Goal: Information Seeking & Learning: Learn about a topic

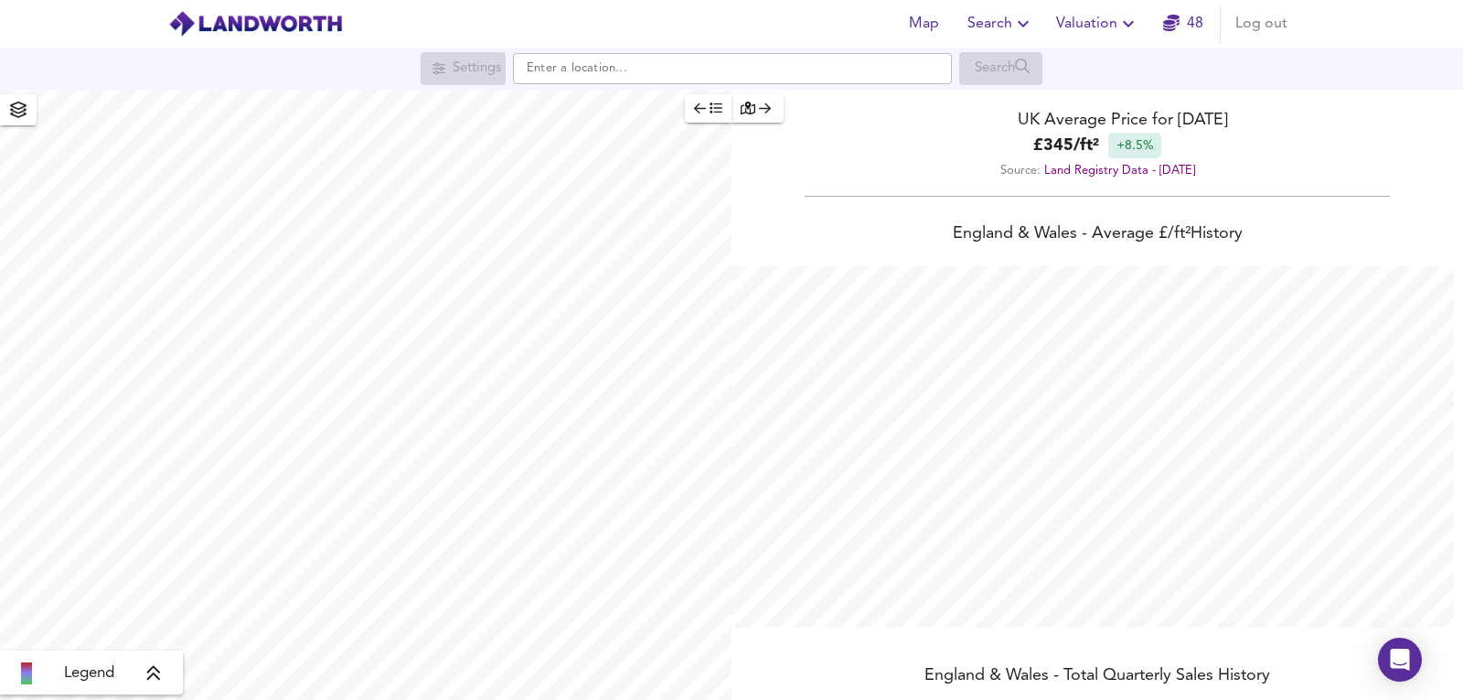
scroll to position [700, 1463]
click at [1094, 46] on header "Map Search Valuation 48 Log out" at bounding box center [731, 24] width 1463 height 48
click at [1100, 39] on button "Valuation" at bounding box center [1098, 23] width 98 height 37
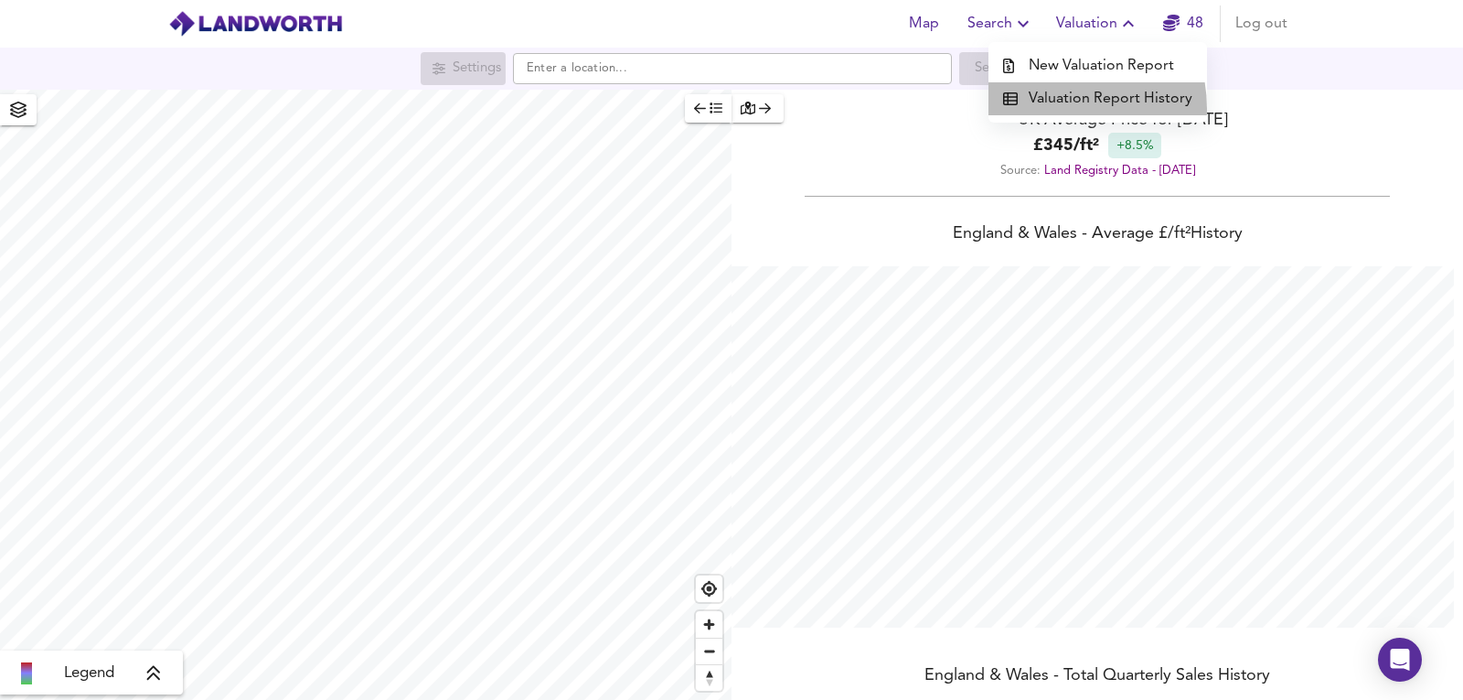
click at [1053, 109] on li "Valuation Report History" at bounding box center [1098, 98] width 219 height 33
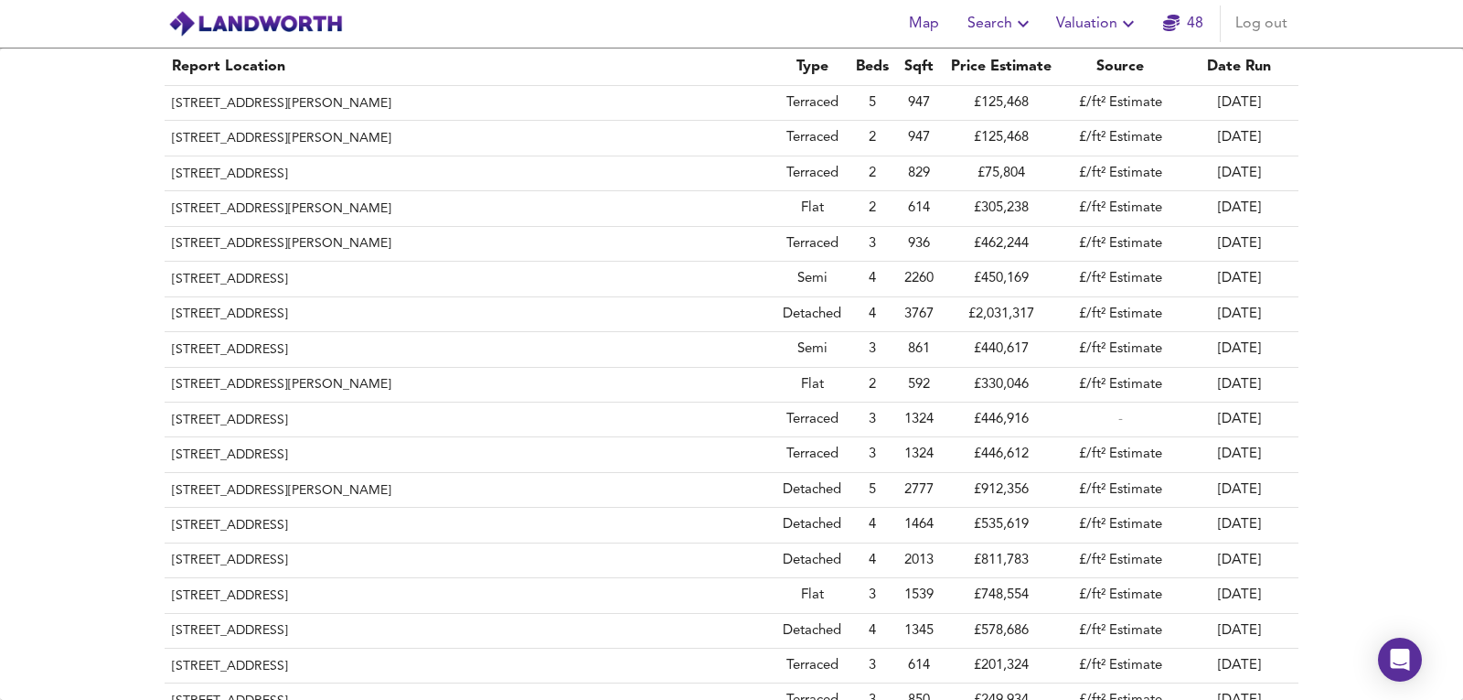
click at [907, 24] on span "Map" at bounding box center [924, 24] width 44 height 26
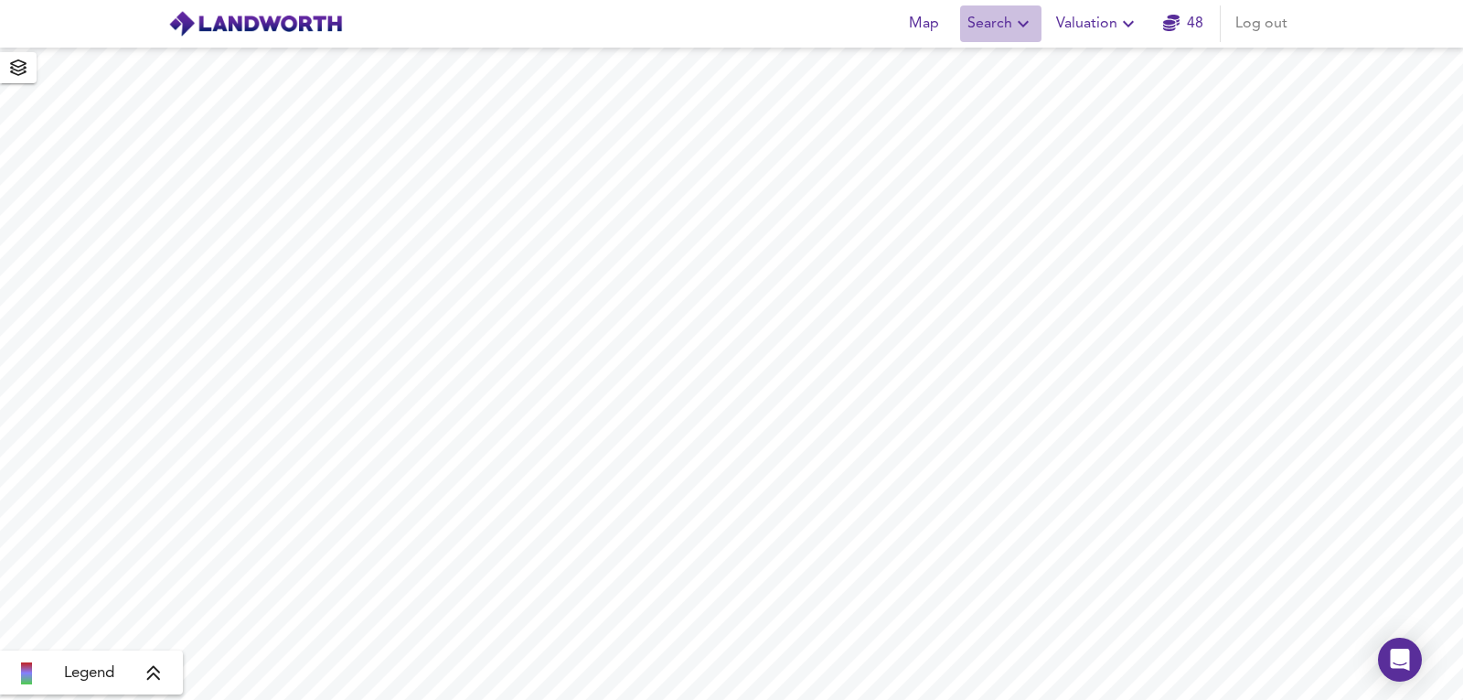
click at [1025, 30] on icon "button" at bounding box center [1023, 24] width 22 height 22
click at [1022, 72] on li "New Search" at bounding box center [1001, 65] width 181 height 33
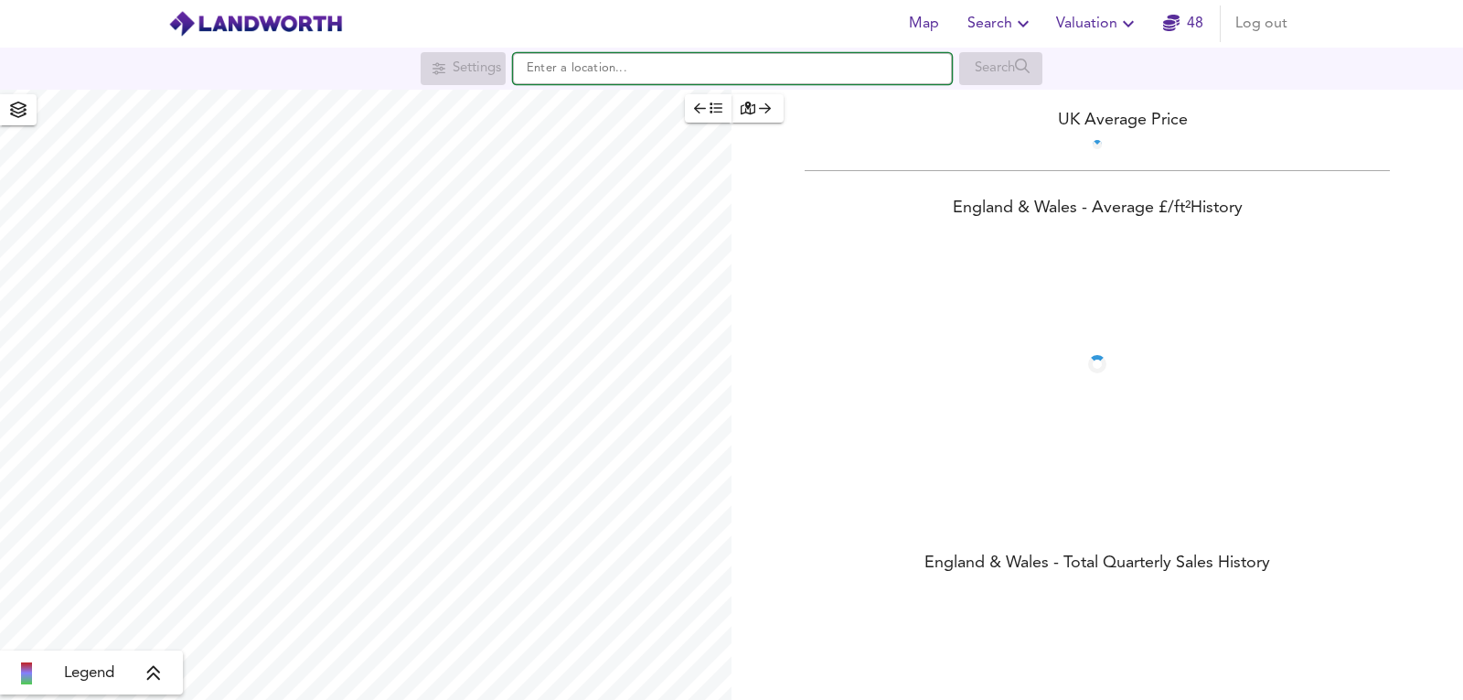
click at [630, 69] on input "text" at bounding box center [732, 68] width 439 height 31
paste input "DE13 8NT"
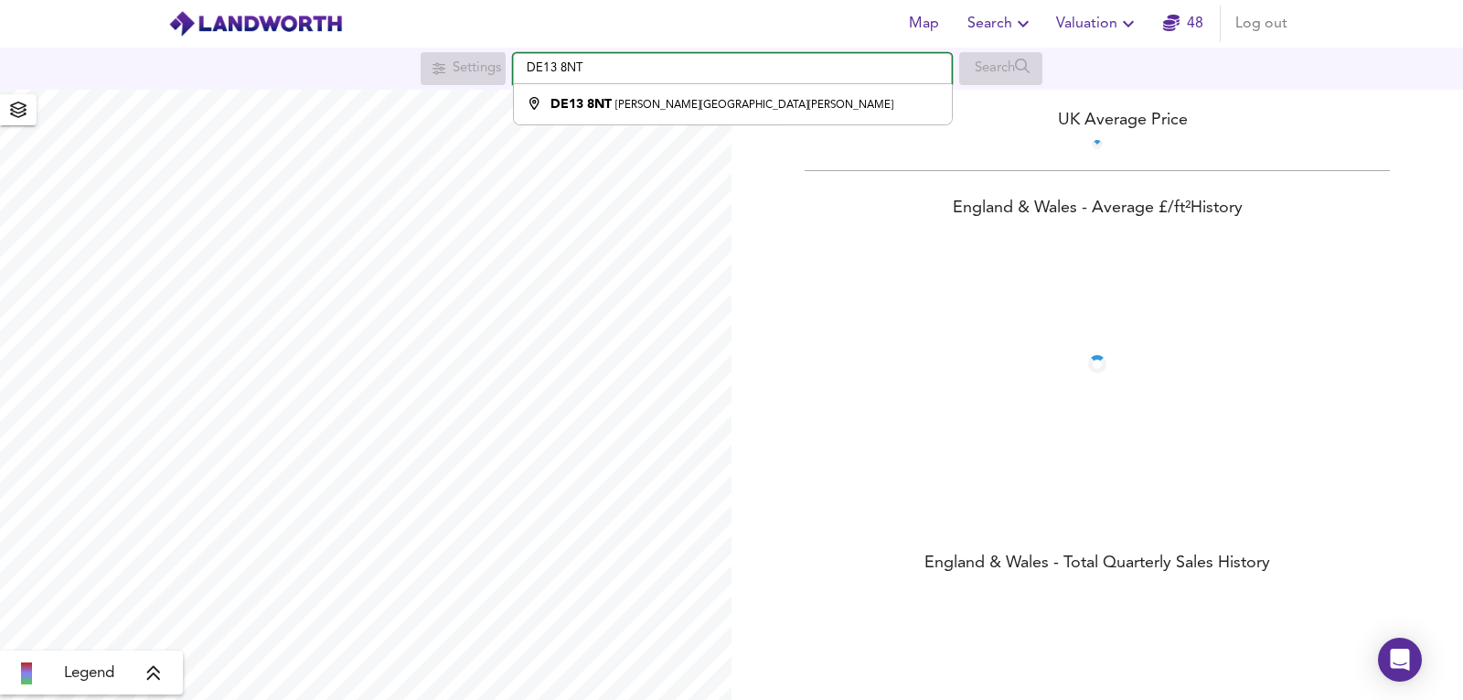
type input "[PERSON_NAME]-on-[PERSON_NAME] DE13 8NT"
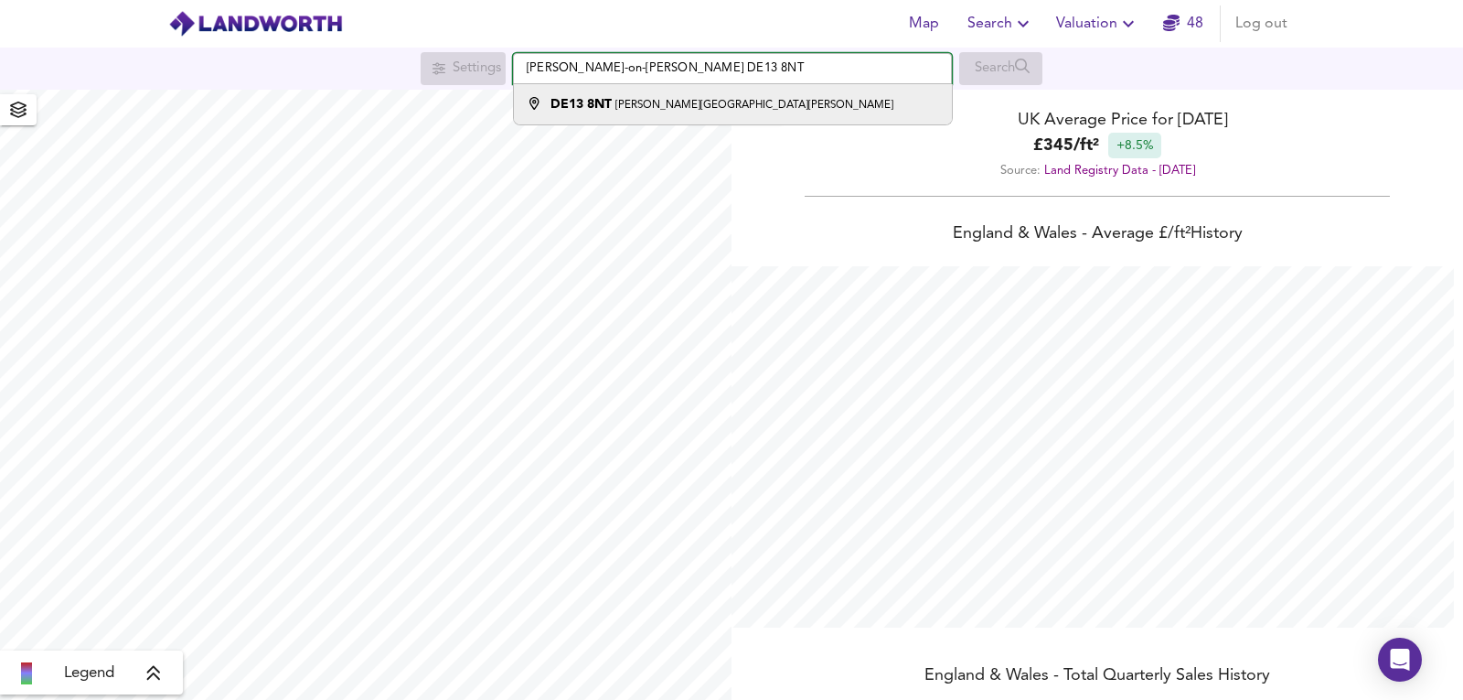
scroll to position [700, 1463]
click at [652, 105] on small "Yoxall, Burton-on-Trent" at bounding box center [754, 105] width 278 height 11
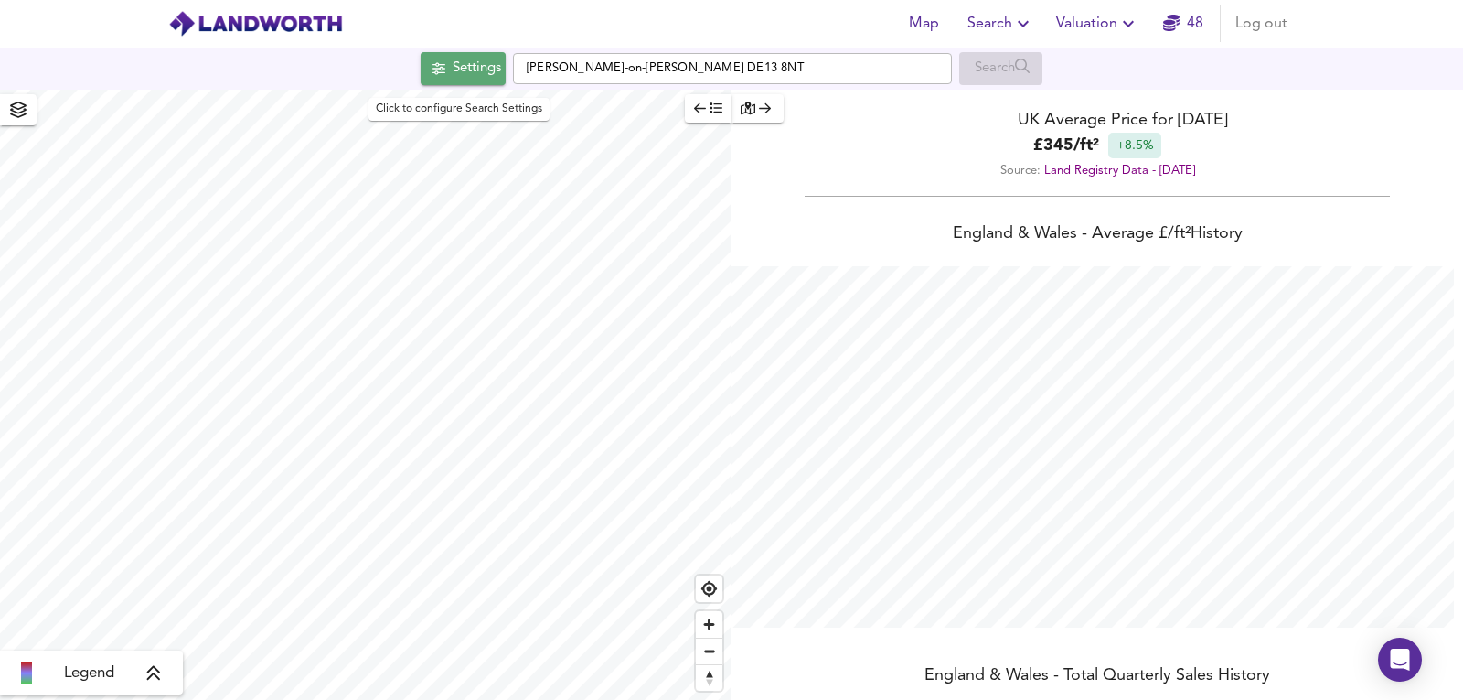
click at [467, 62] on div "Settings" at bounding box center [477, 69] width 48 height 24
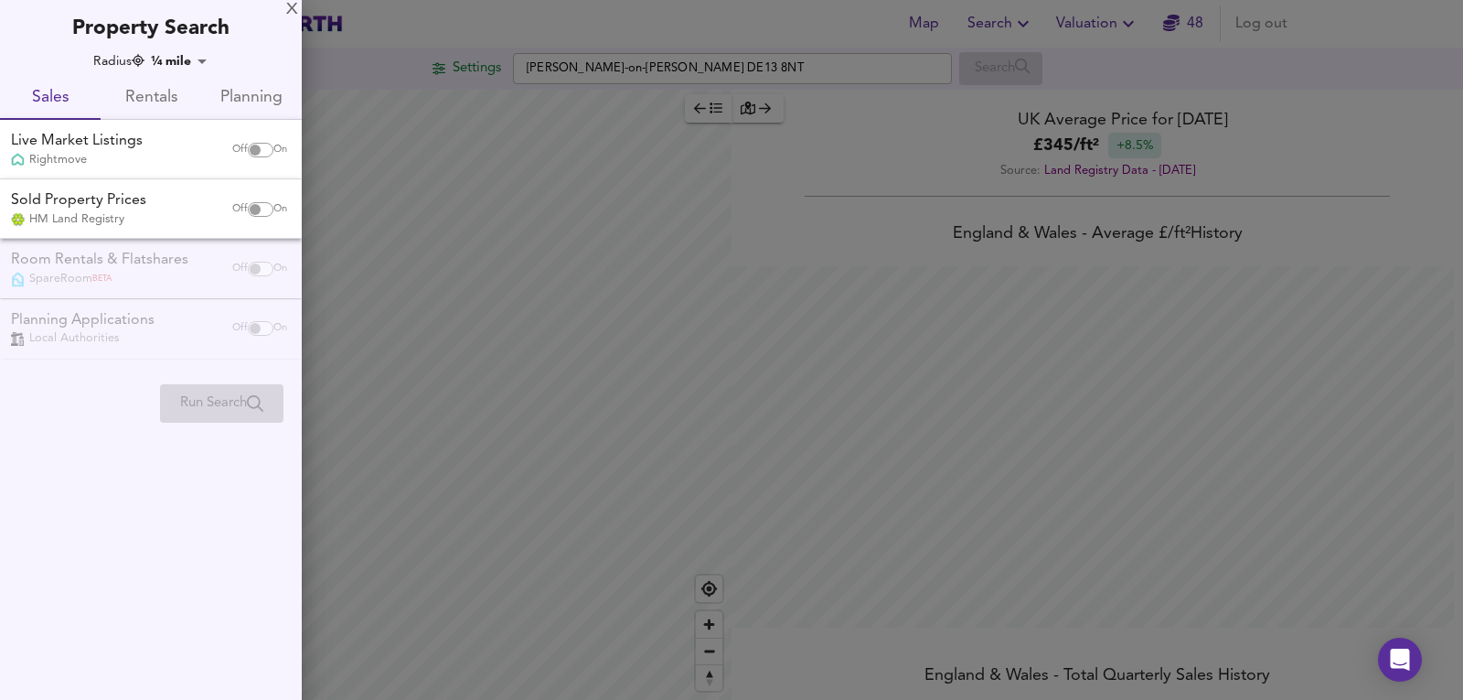
click at [252, 147] on input "checkbox" at bounding box center [255, 150] width 44 height 15
checkbox input "true"
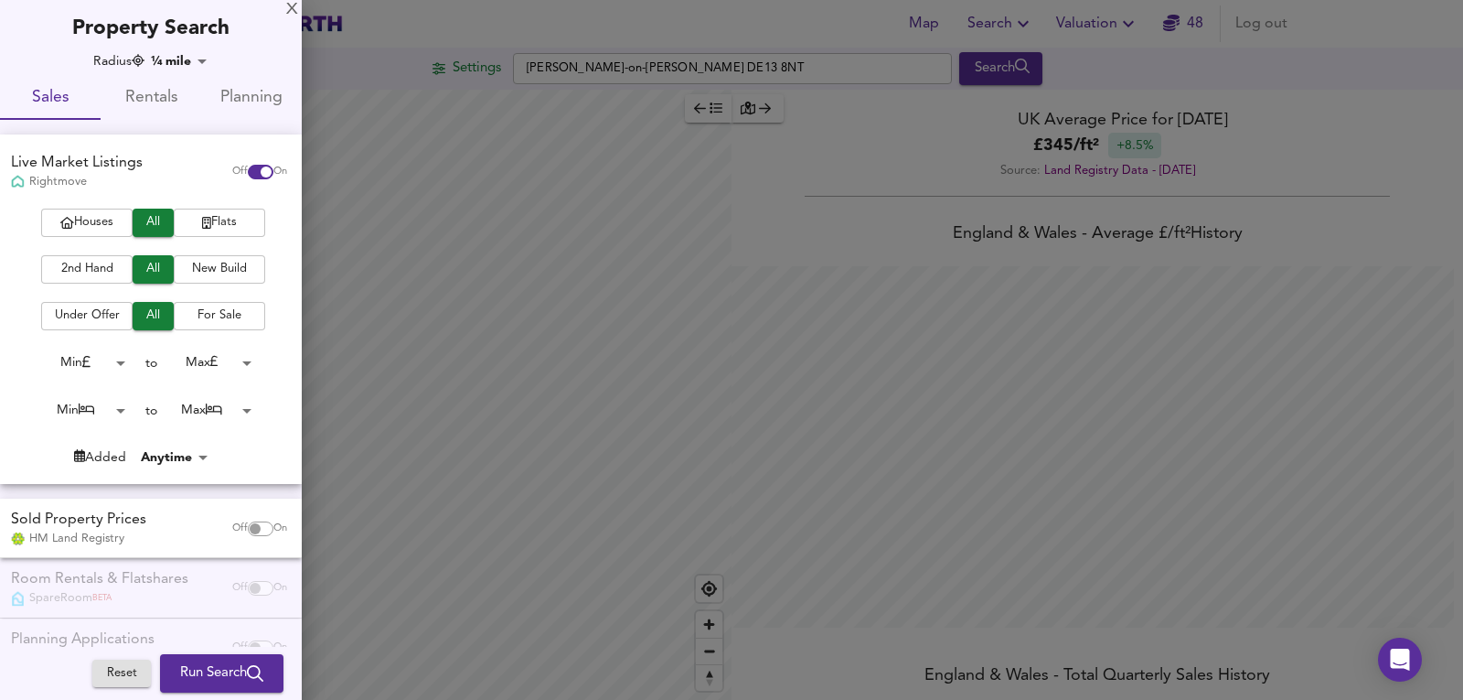
click at [187, 63] on body "Map Search Valuation 48 Log out Settings Yoxall, Burton-on-Trent DE13 8NT Searc…" at bounding box center [731, 350] width 1463 height 700
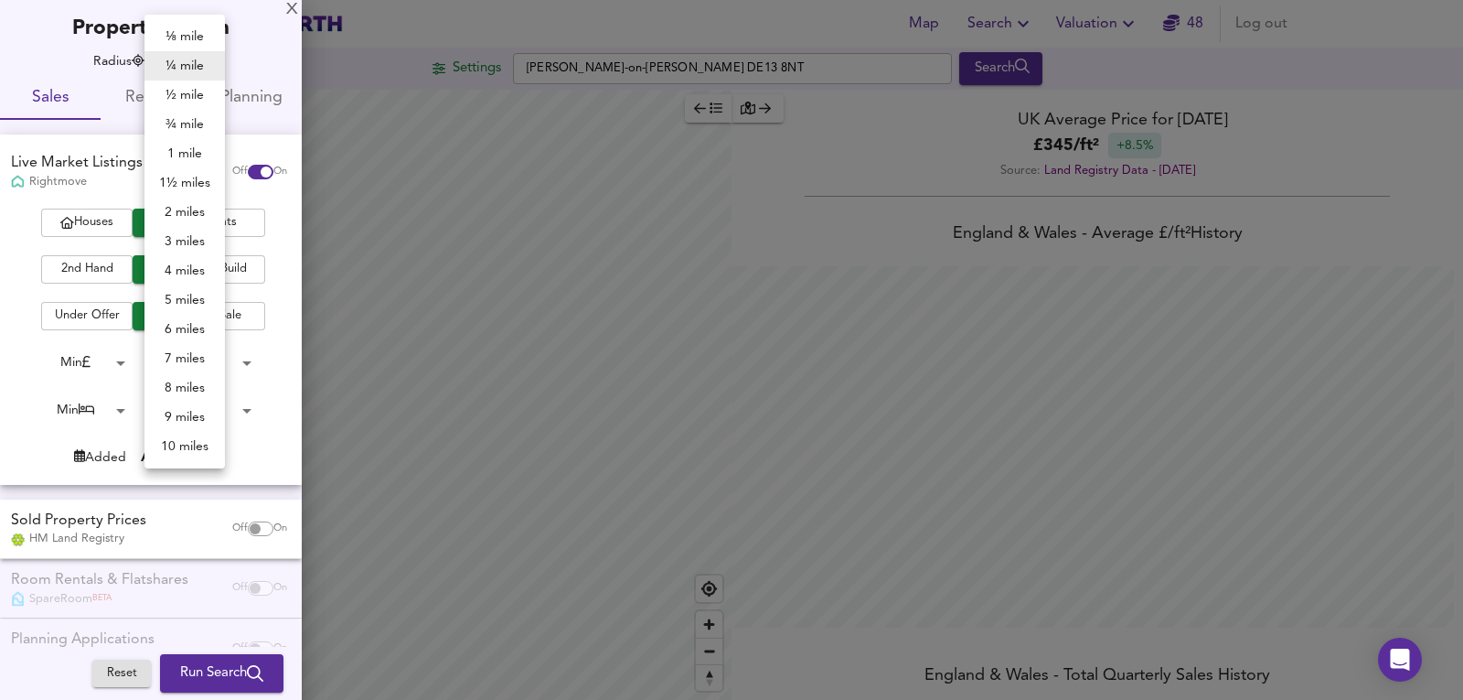
click at [187, 84] on li "½ mile" at bounding box center [184, 94] width 80 height 29
type input "805"
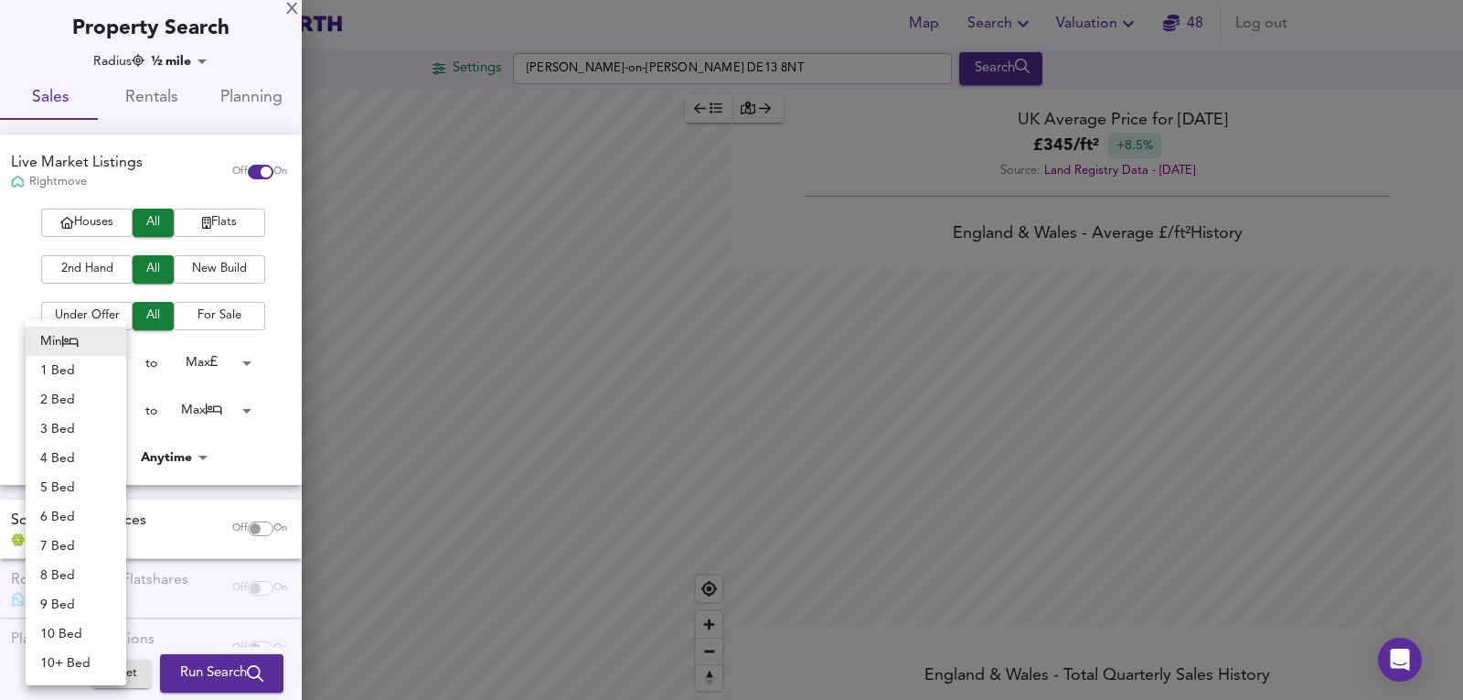
click at [110, 402] on body "Map Search Valuation 48 Log out Settings Yoxall, Burton-on-Trent DE13 8NT Searc…" at bounding box center [731, 350] width 1463 height 700
click at [78, 502] on li "6 Bed" at bounding box center [76, 516] width 101 height 29
type input "6"
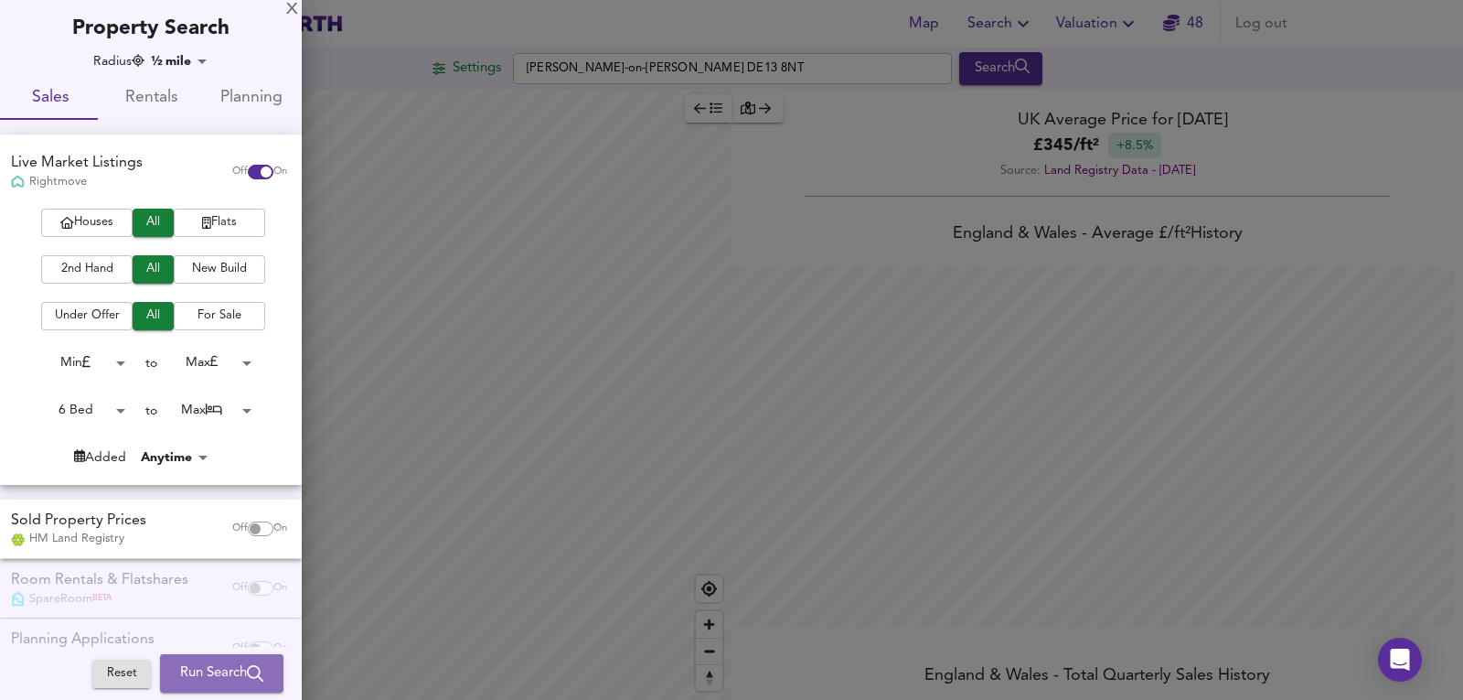
click at [187, 669] on span "Run Search" at bounding box center [221, 673] width 83 height 24
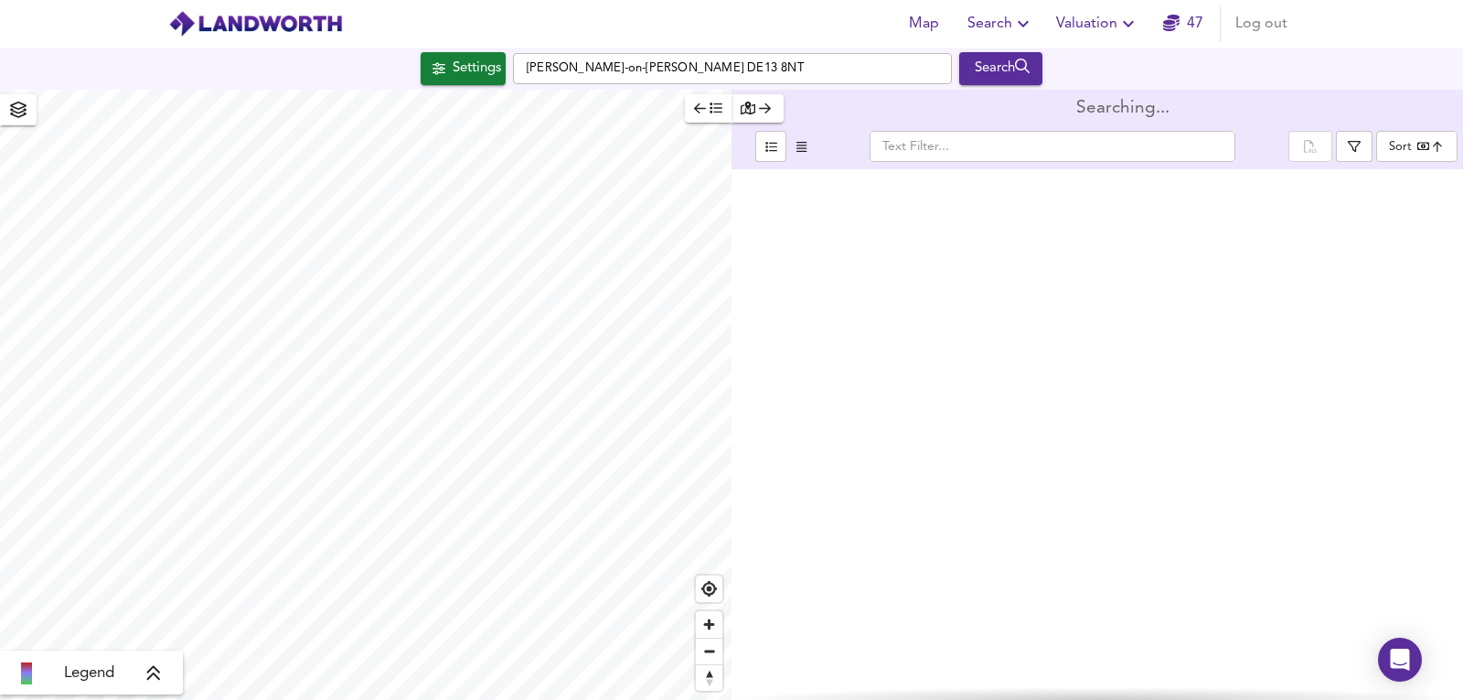
click at [1440, 142] on body "Map Search Valuation 47 Log out Settings Yoxall, Burton-on-Trent DE13 8NT Searc…" at bounding box center [731, 350] width 1463 height 700
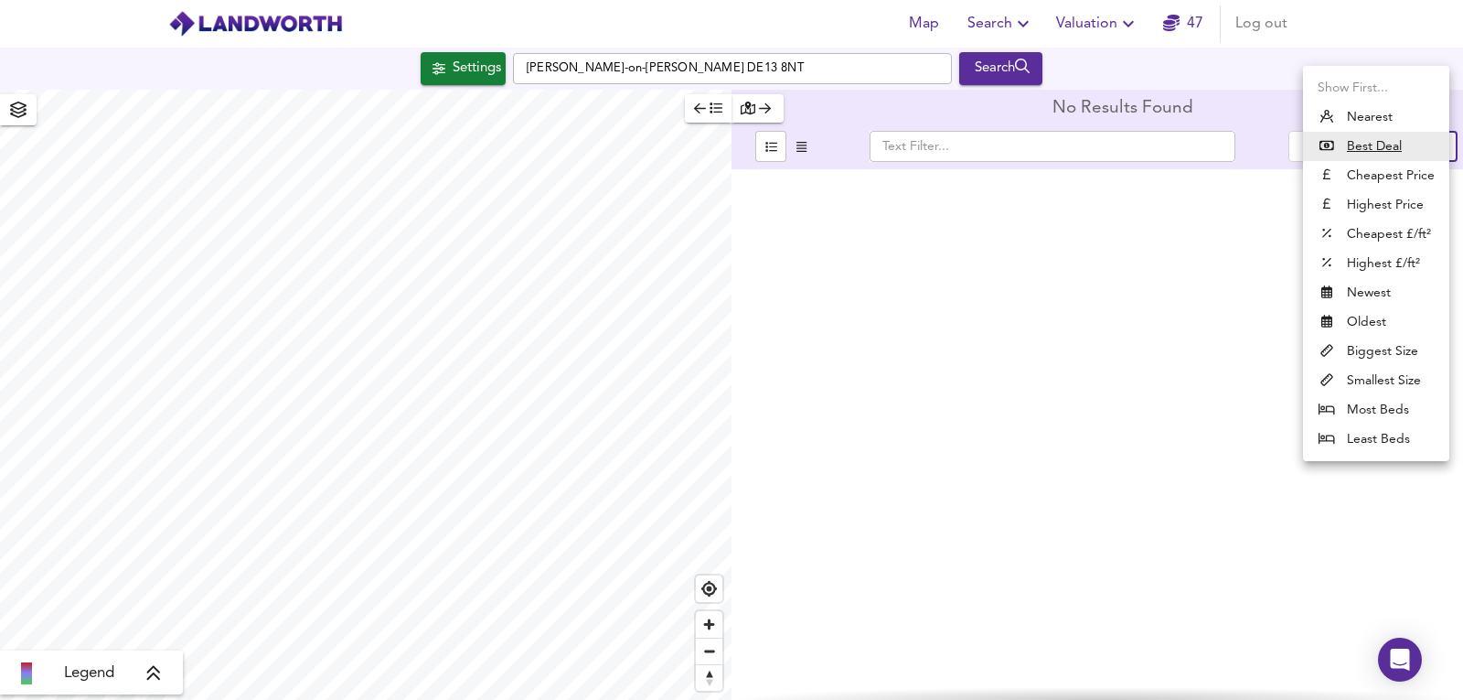
click at [1379, 203] on li "Highest Price" at bounding box center [1376, 204] width 146 height 29
type input "expensive"
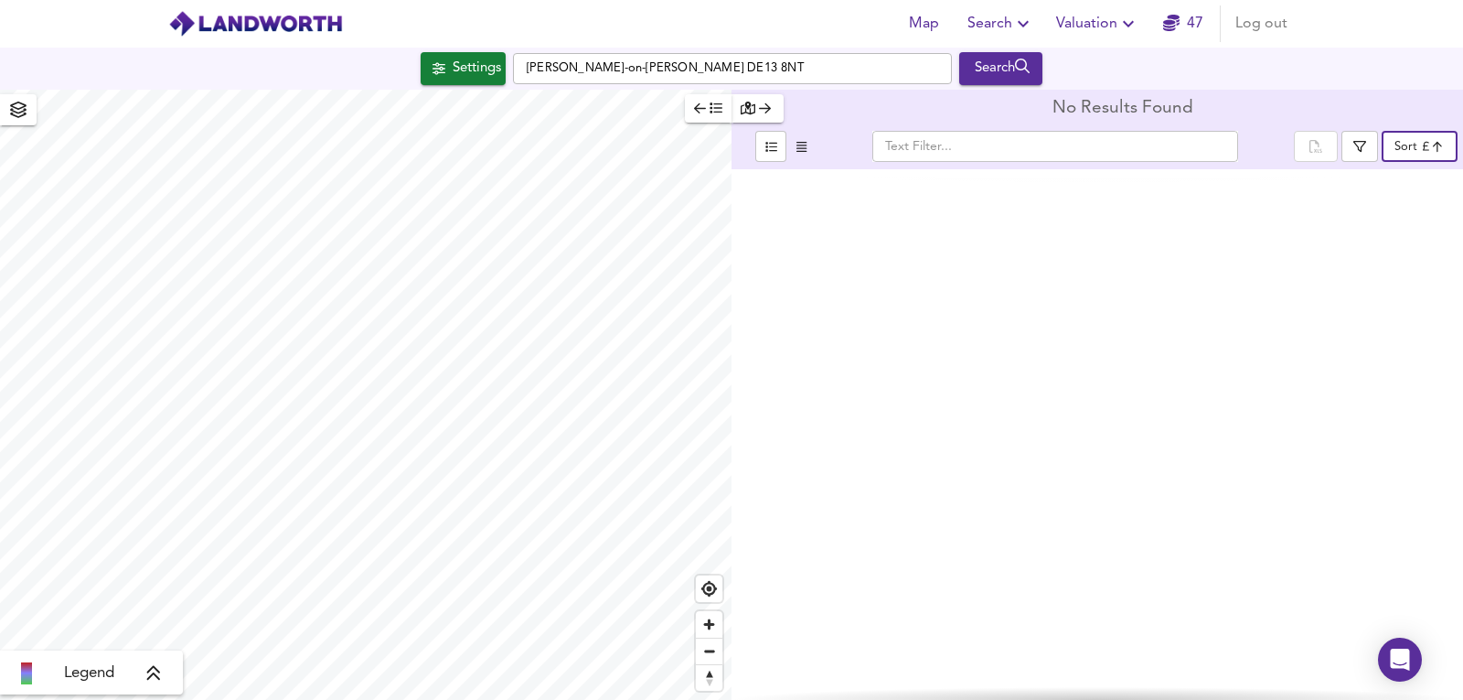
drag, startPoint x: 454, startPoint y: 56, endPoint x: 402, endPoint y: 44, distance: 53.5
click at [455, 56] on button "Settings" at bounding box center [463, 68] width 85 height 33
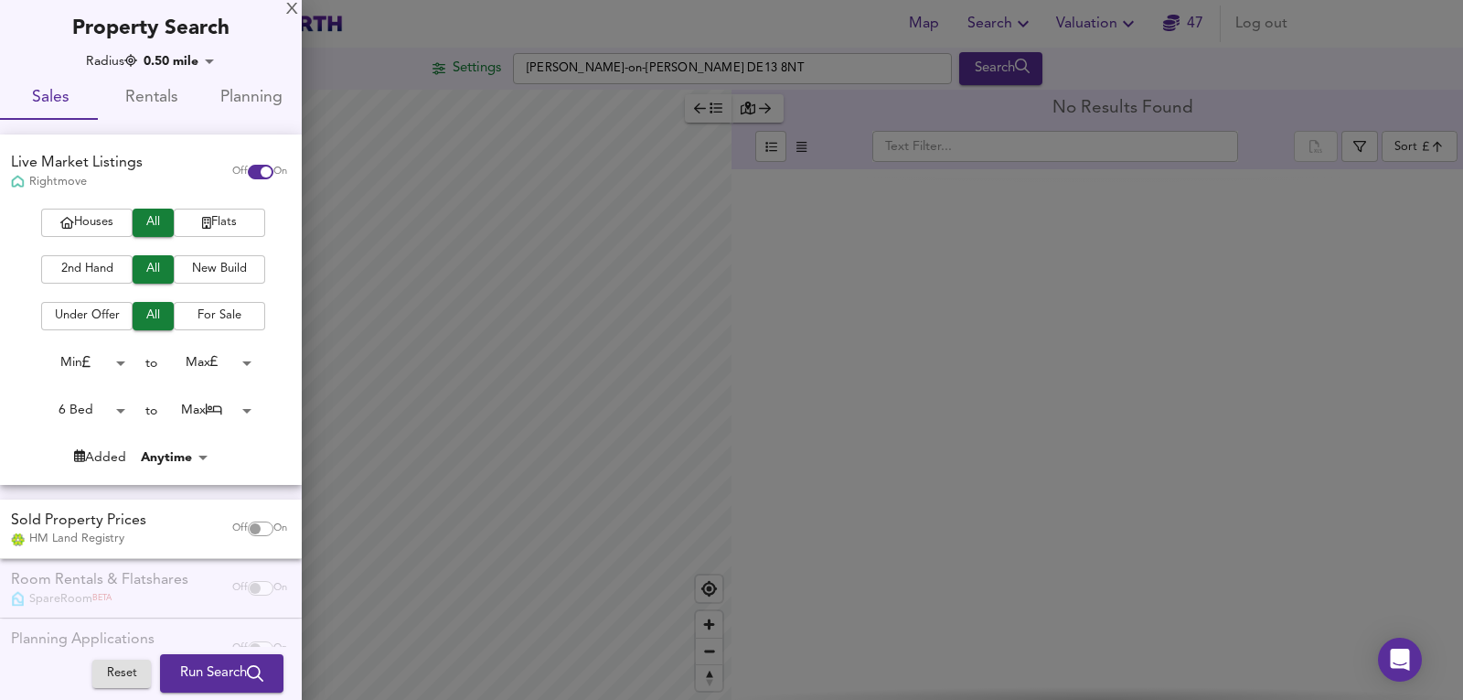
click at [248, 531] on input "checkbox" at bounding box center [255, 528] width 44 height 15
checkbox input "true"
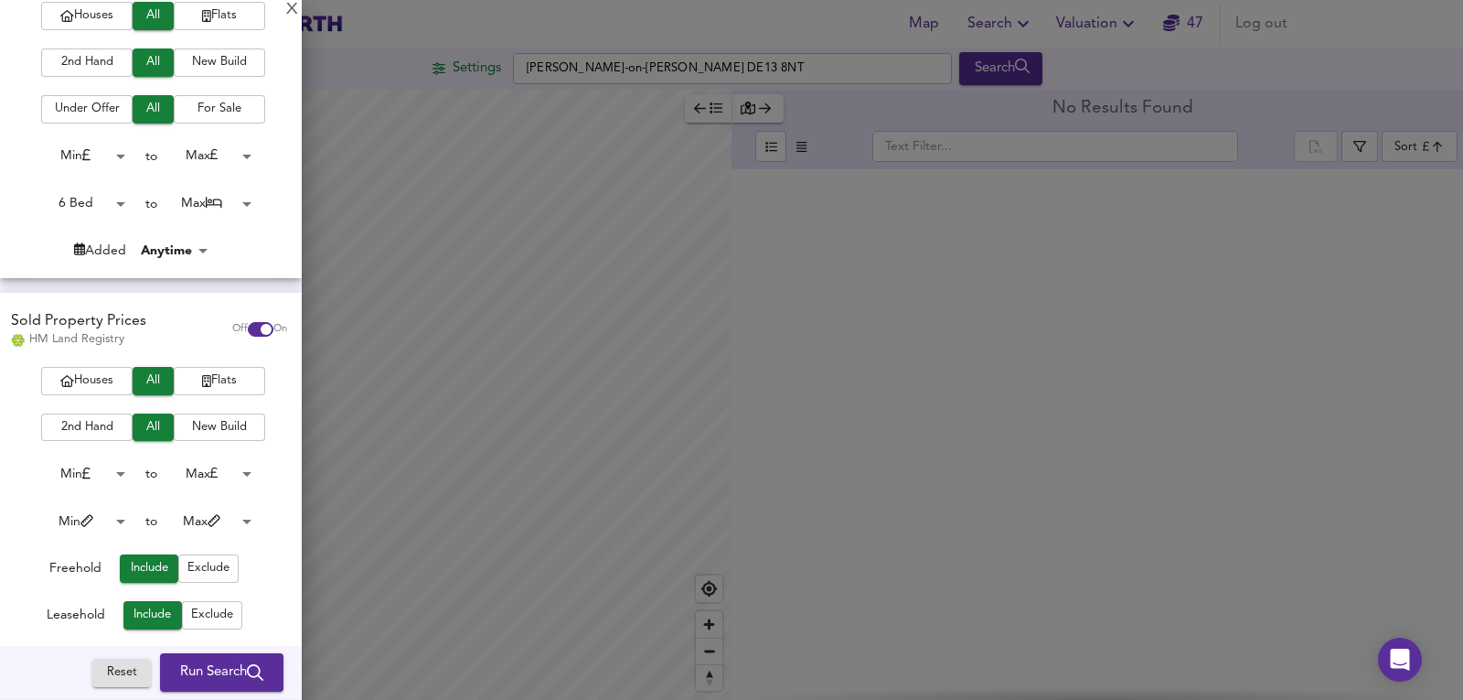
scroll to position [305, 0]
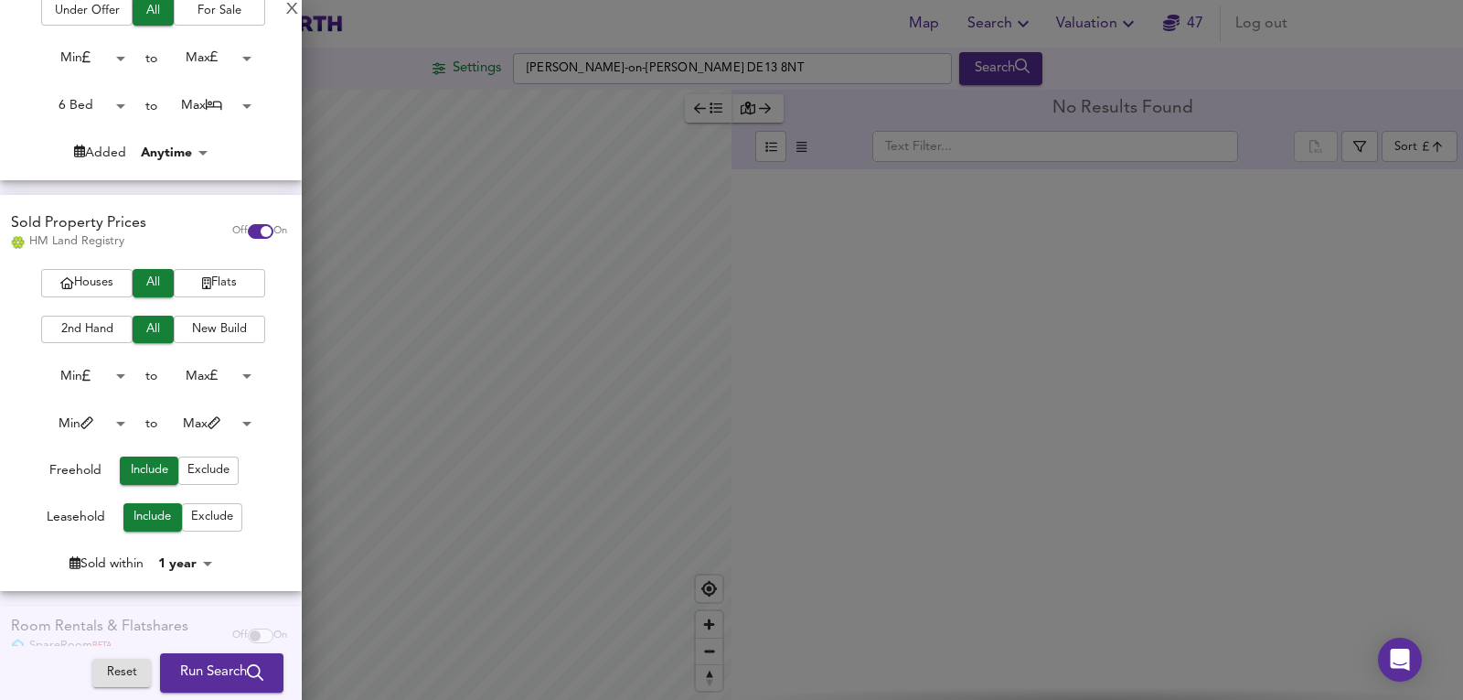
click at [178, 571] on body "Map Search Valuation 47 Log out Settings Yoxall, Burton-on-Trent DE13 8NT Searc…" at bounding box center [731, 350] width 1463 height 700
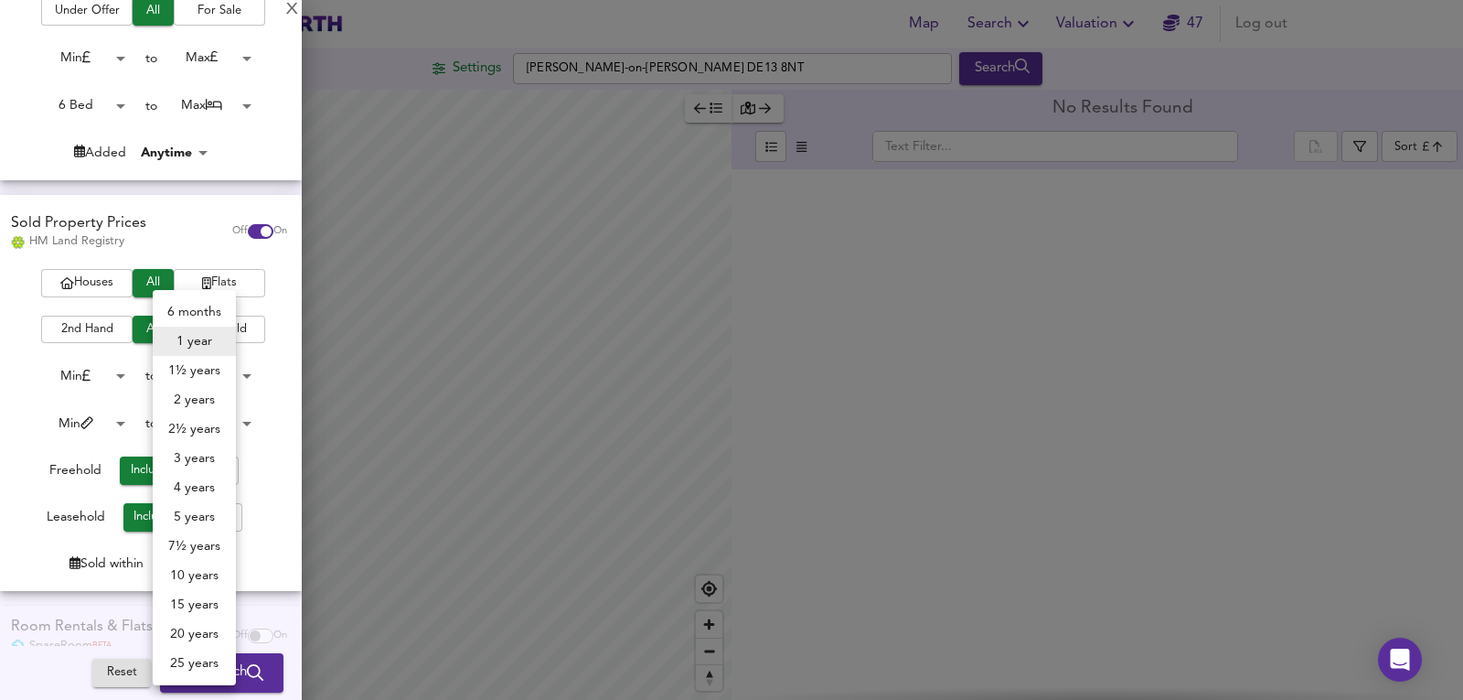
checkbox input "false"
checkbox input "true"
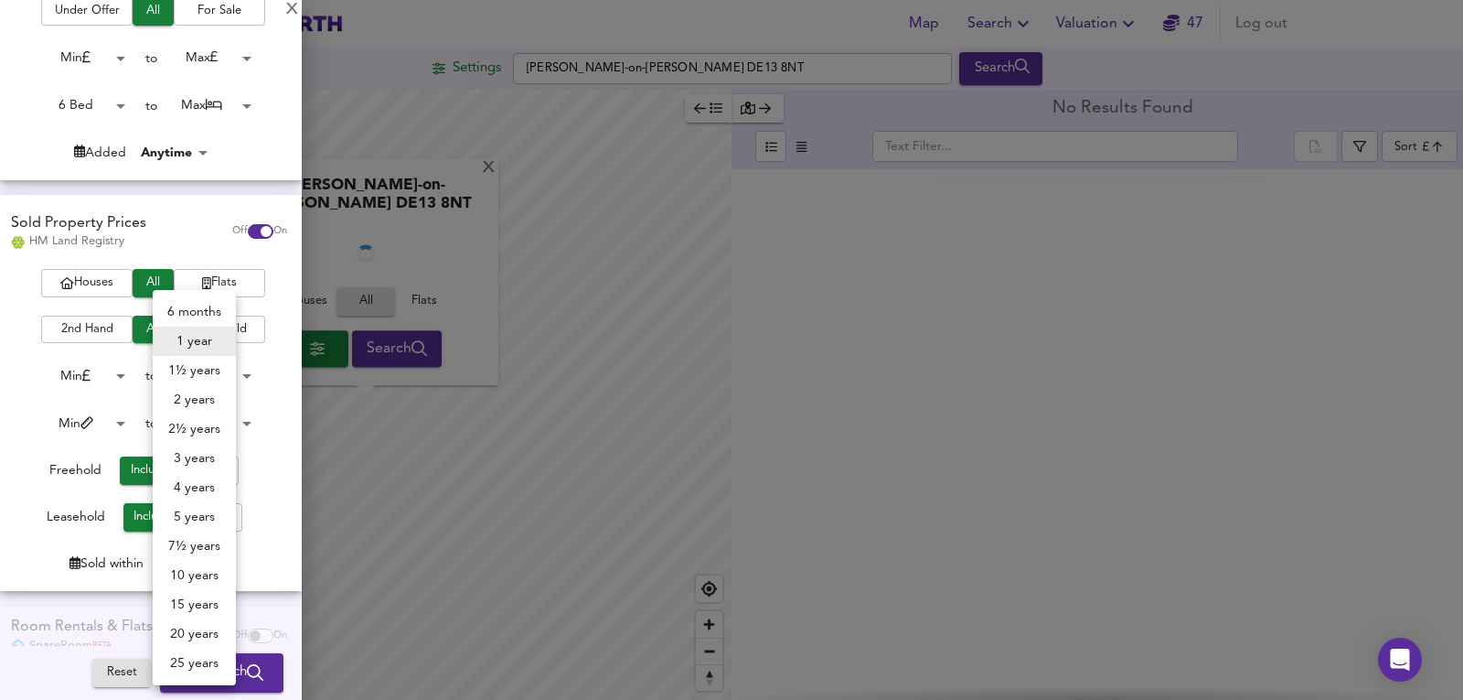
click at [198, 401] on li "2 years" at bounding box center [194, 399] width 83 height 29
type input "24"
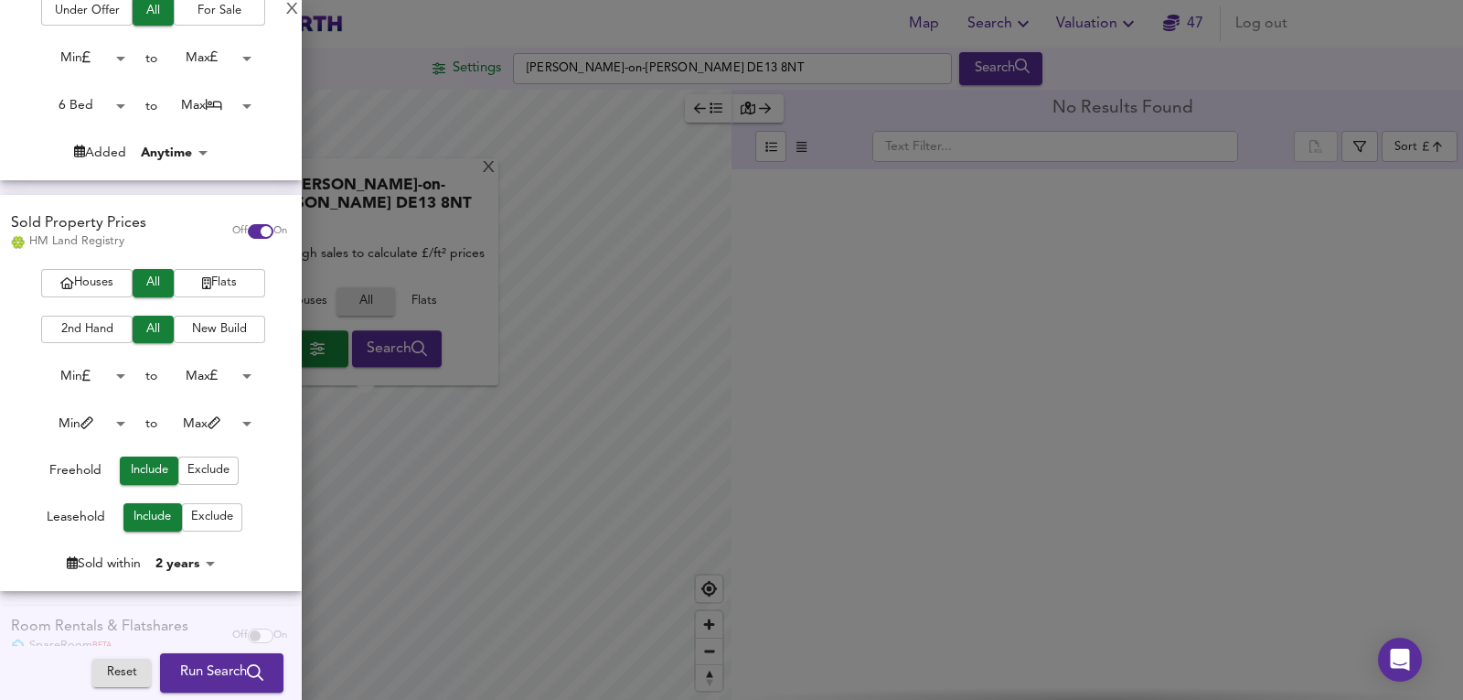
click at [82, 359] on div "Houses All Flats 2nd Hand All New Build Min 0 to Max 200000000 Min 0 to Max 100…" at bounding box center [151, 430] width 302 height 322
click at [86, 377] on body "Map Search Valuation 47 Log out Settings Yoxall, Burton-on-Trent DE13 8NT Searc…" at bounding box center [731, 350] width 1463 height 700
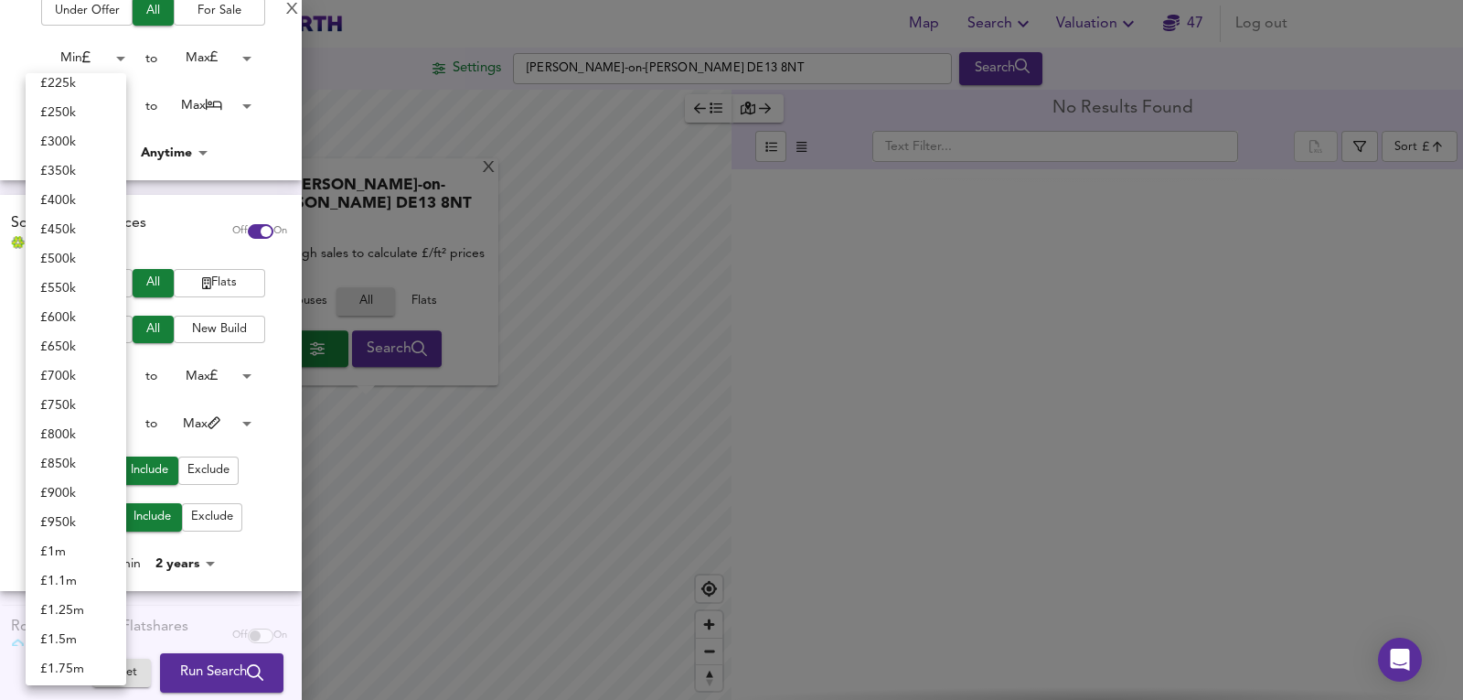
click at [64, 551] on li "£ 1m" at bounding box center [76, 551] width 101 height 29
type input "1000000"
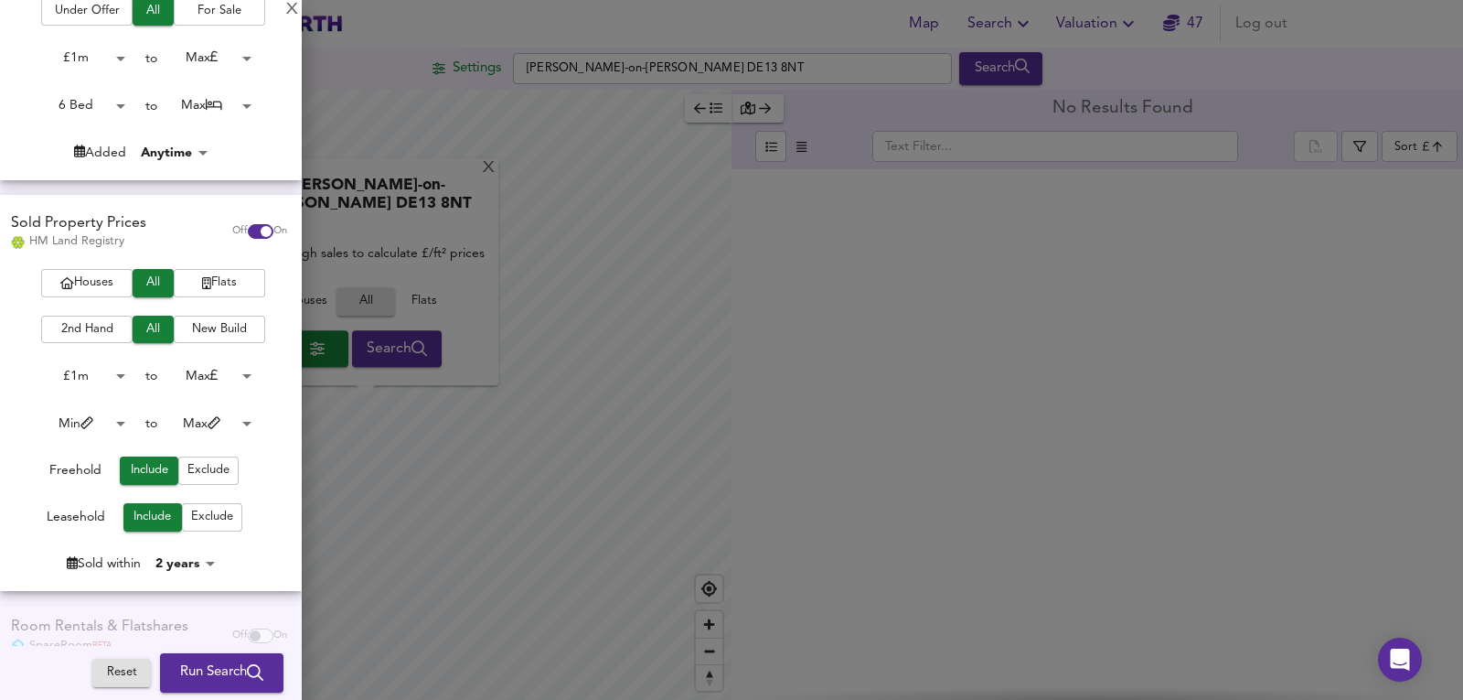
click at [241, 689] on button "Run Search" at bounding box center [221, 673] width 123 height 38
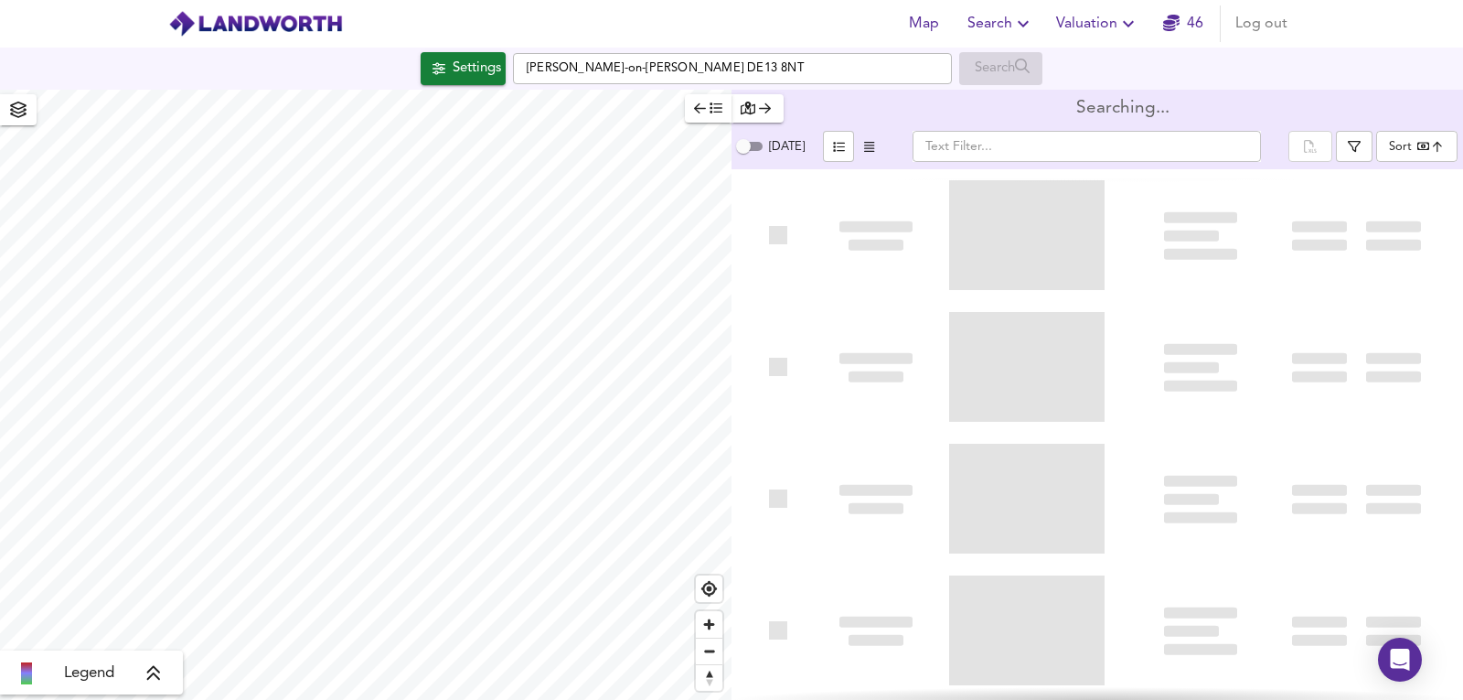
type input "bestdeal"
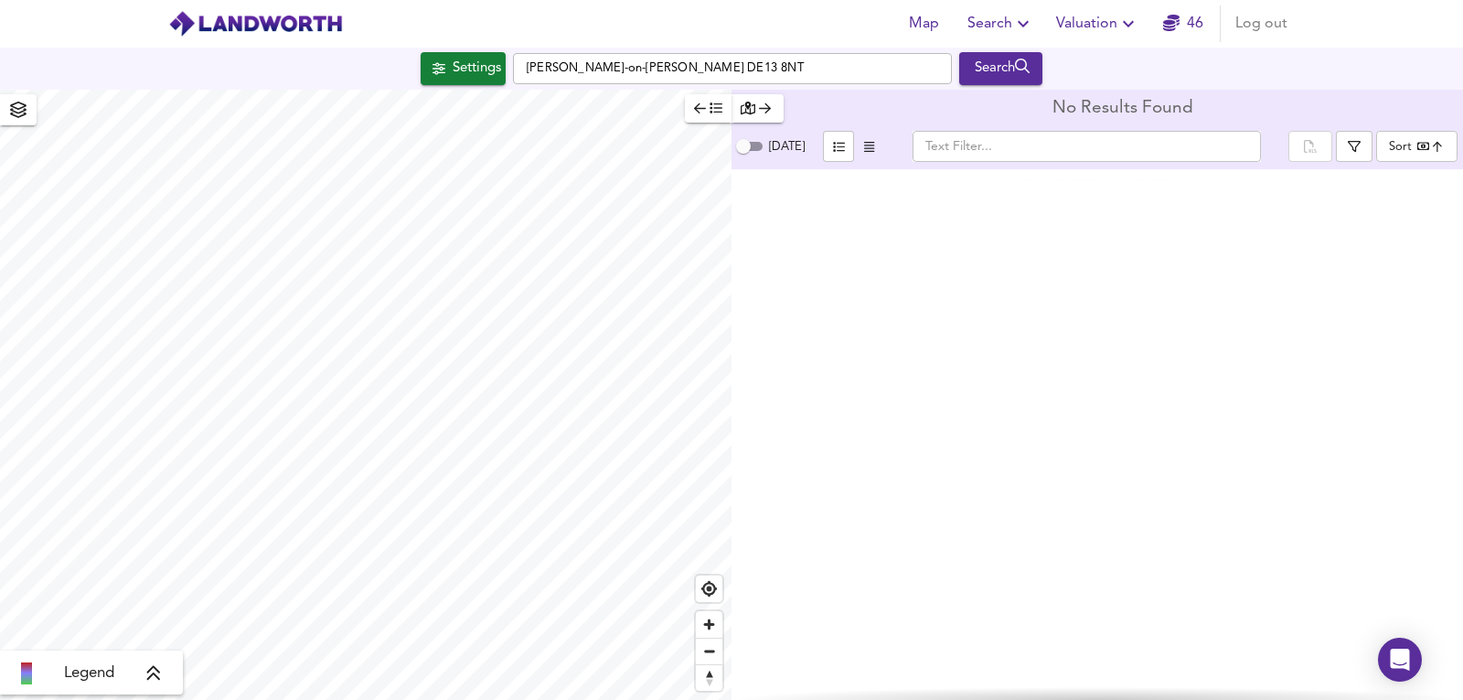
click at [1270, 106] on div "No Results Found" at bounding box center [1098, 109] width 732 height 39
click at [1123, 16] on icon "button" at bounding box center [1128, 24] width 22 height 22
click at [463, 46] on div "Map Search Valuation New Valuation Report Valuation Report History 46 Log out" at bounding box center [731, 24] width 1171 height 46
click at [453, 80] on div "Settings" at bounding box center [477, 69] width 48 height 24
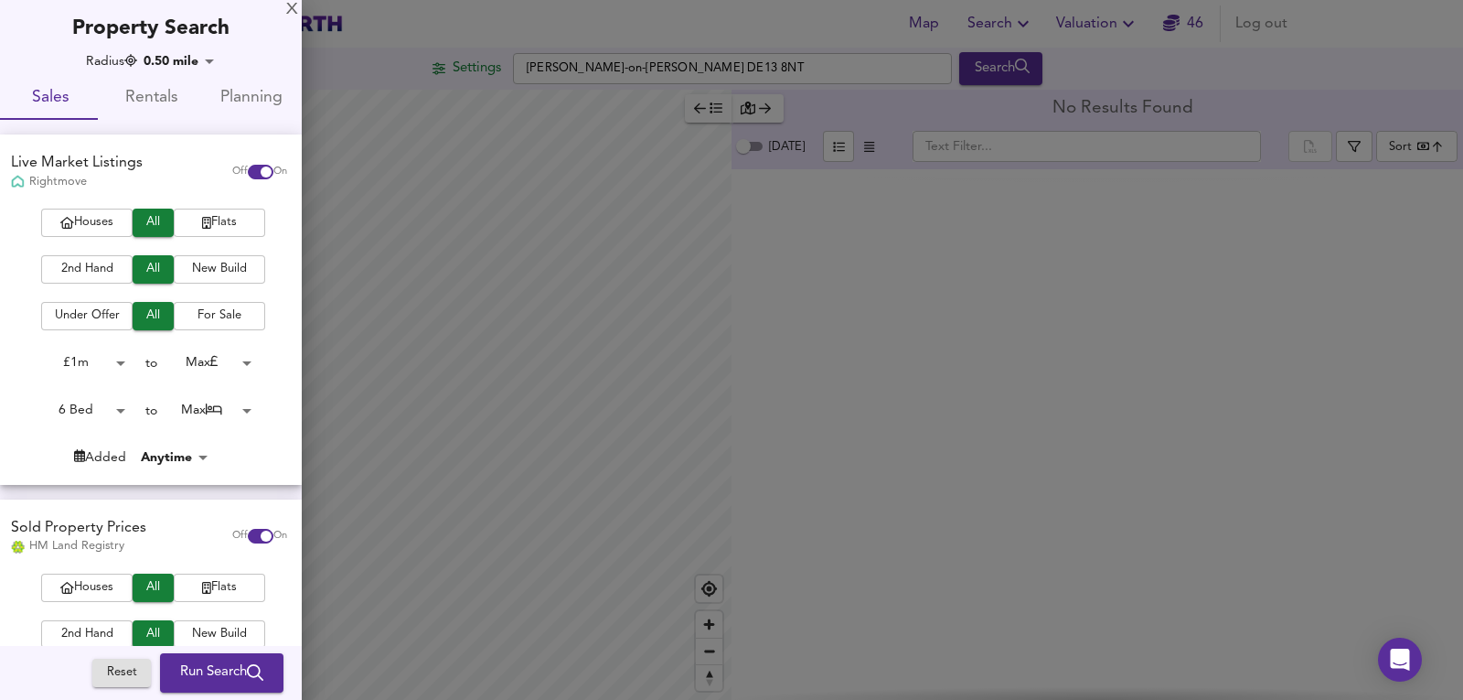
click at [192, 61] on body "Map Search Valuation 46 Log out Settings Yoxall, Burton-on-Trent DE13 8NT Searc…" at bounding box center [731, 350] width 1463 height 700
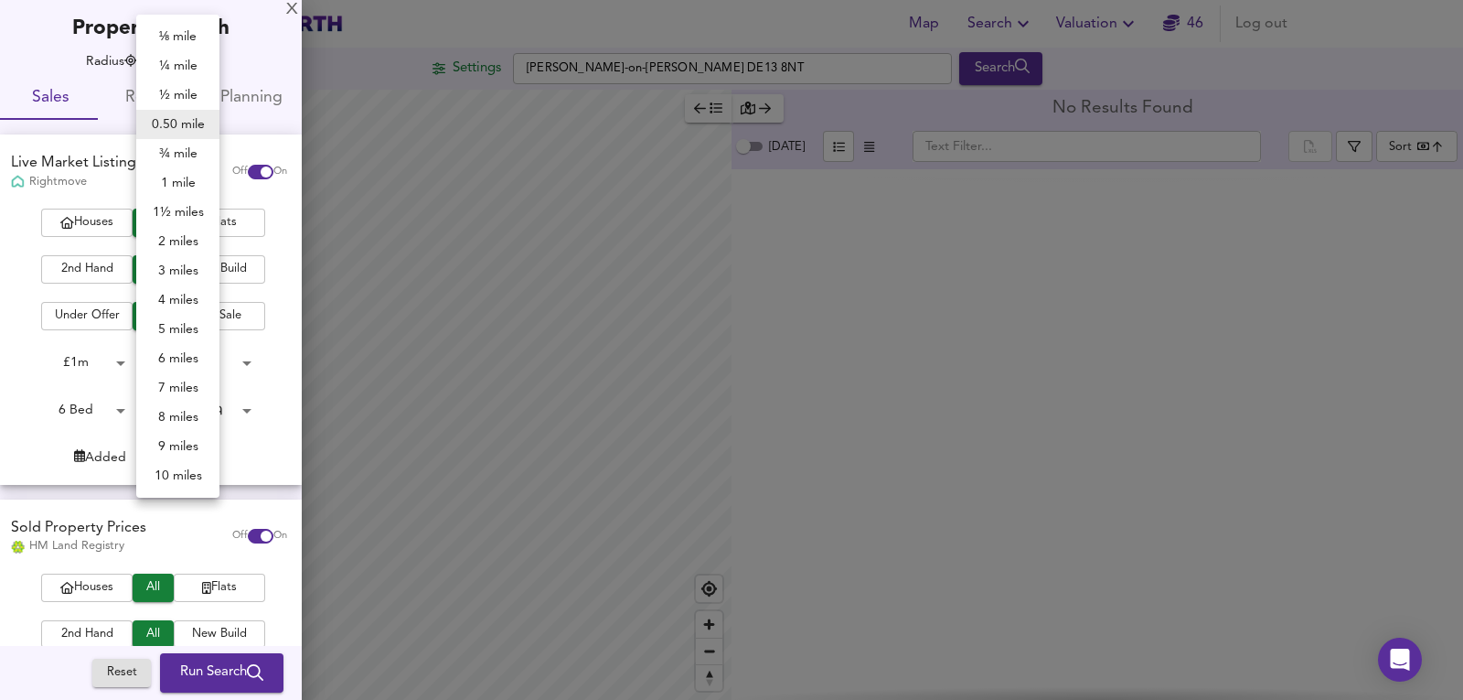
click at [194, 293] on li "4 miles" at bounding box center [177, 299] width 83 height 29
type input "6436"
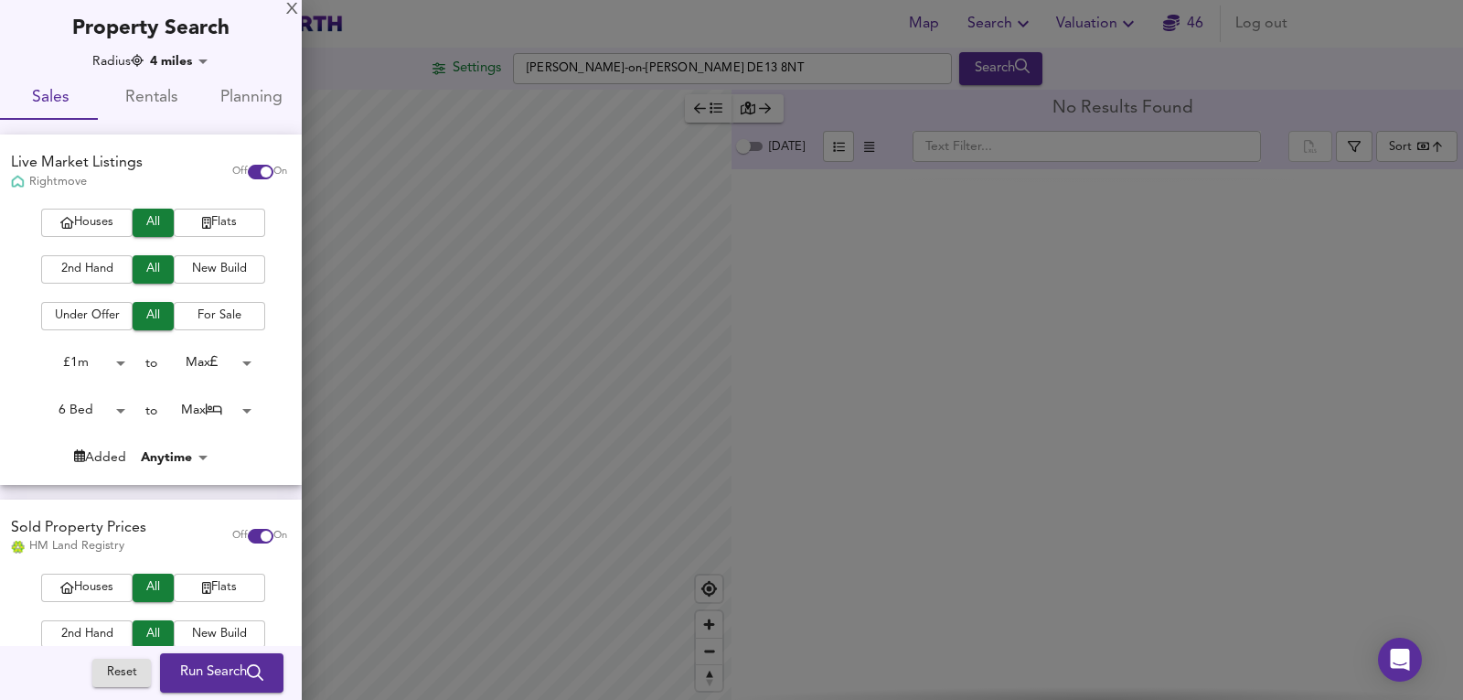
click at [206, 696] on div "Reset Run Search Please enable at least one data source to run a search" at bounding box center [196, 673] width 209 height 53
click at [208, 689] on button "Run Search" at bounding box center [221, 673] width 123 height 38
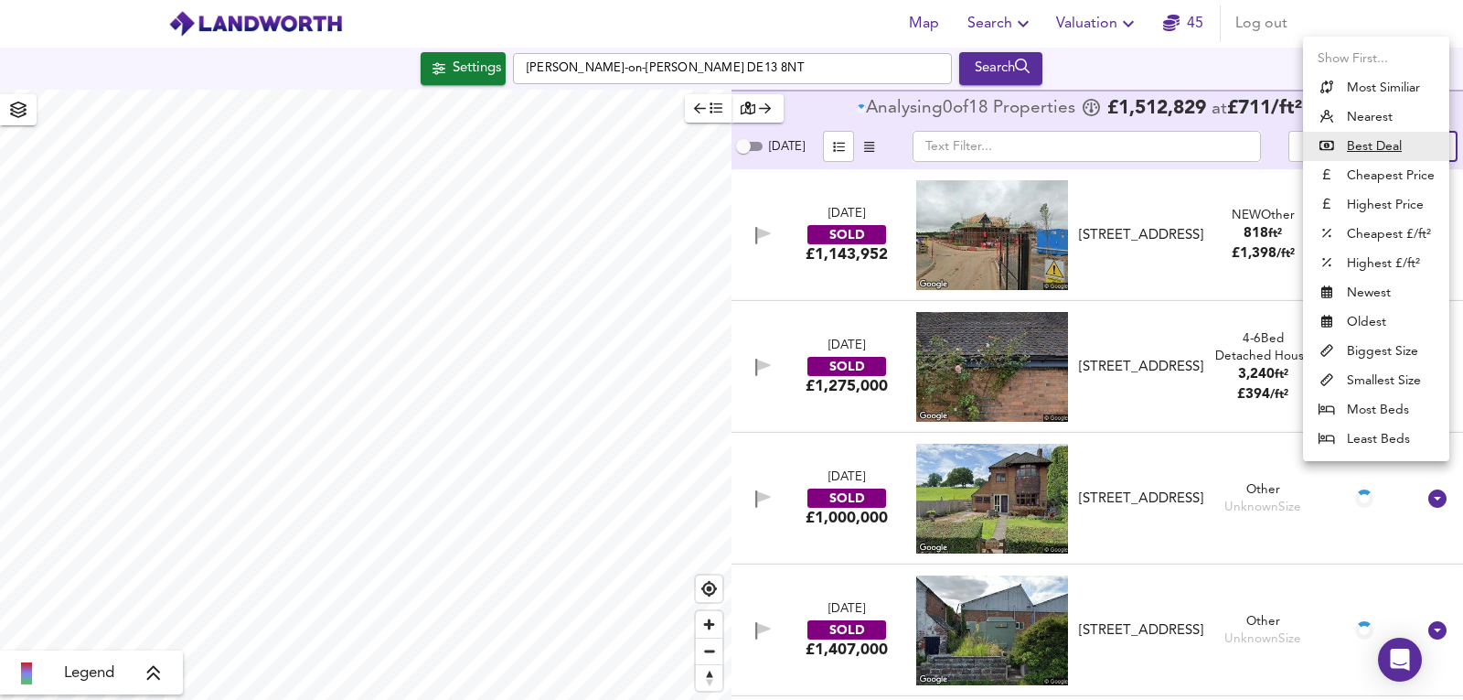
click at [1424, 144] on body "Map Search Valuation 45 Log out Settings Yoxall, Burton-on-Trent DE13 8NT Searc…" at bounding box center [731, 350] width 1463 height 700
click at [1399, 198] on li "Highest Price" at bounding box center [1376, 204] width 146 height 29
type input "expensive"
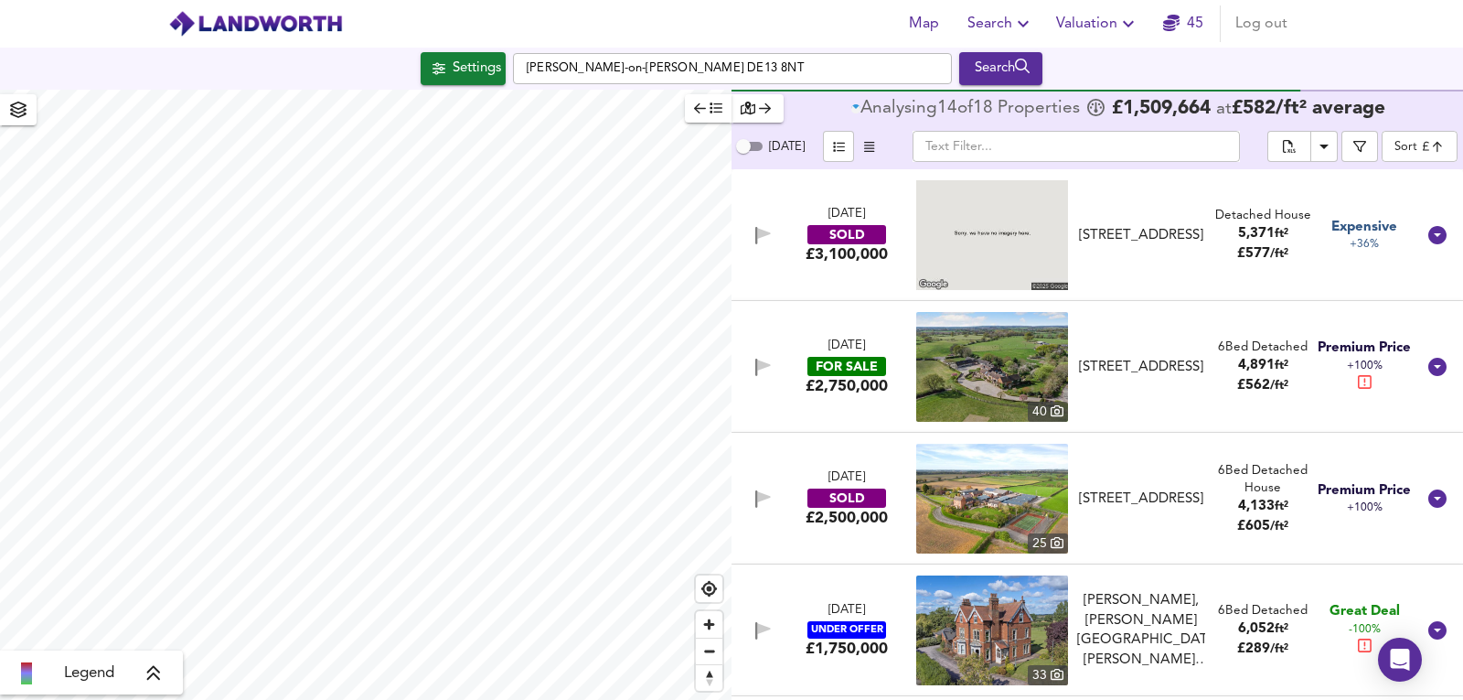
click at [1181, 280] on div "23 May 2025 SOLD £3,100,000 Yoxall Lodge, Newchurch, DE13 8RL Yoxall Lodge, New…" at bounding box center [1075, 235] width 680 height 110
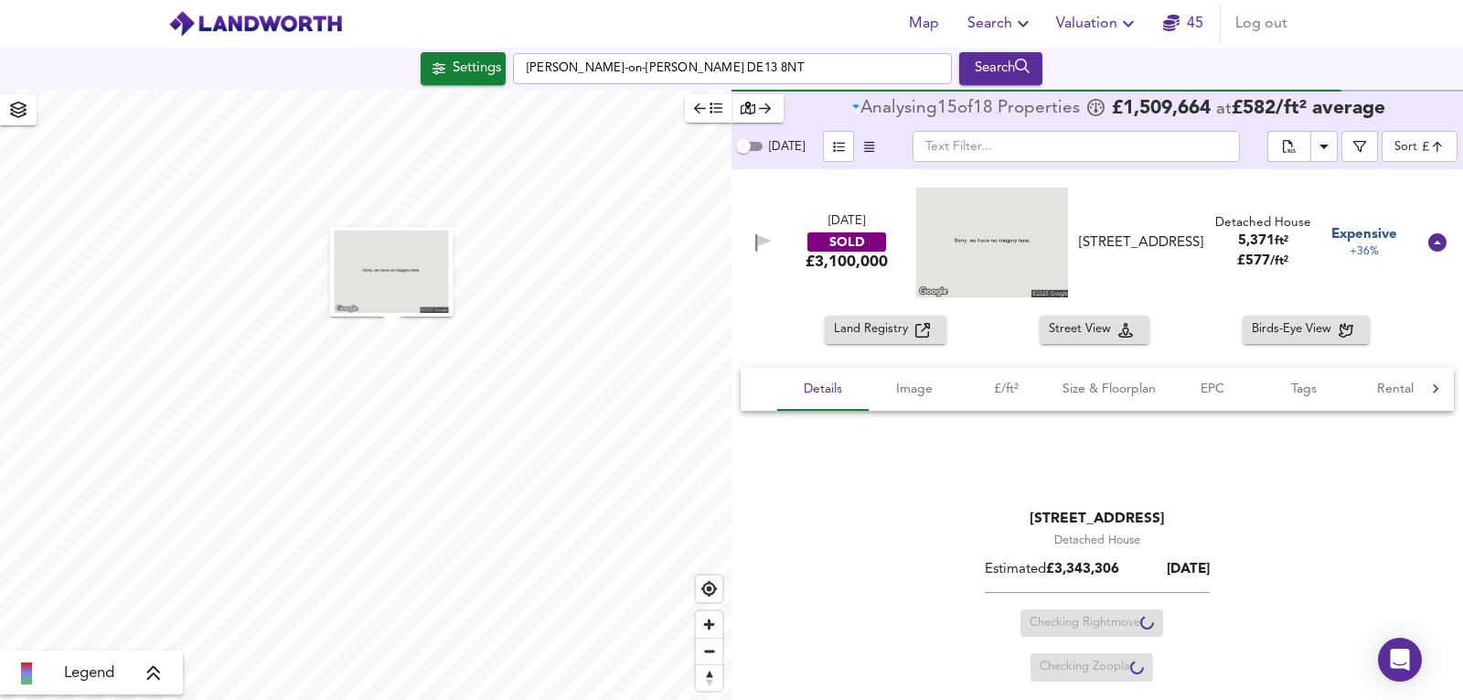
click at [1201, 293] on div "23 May 2025 SOLD £3,100,000 Yoxall Lodge, Newchurch, DE13 8RL Yoxall Lodge, New…" at bounding box center [1075, 242] width 680 height 110
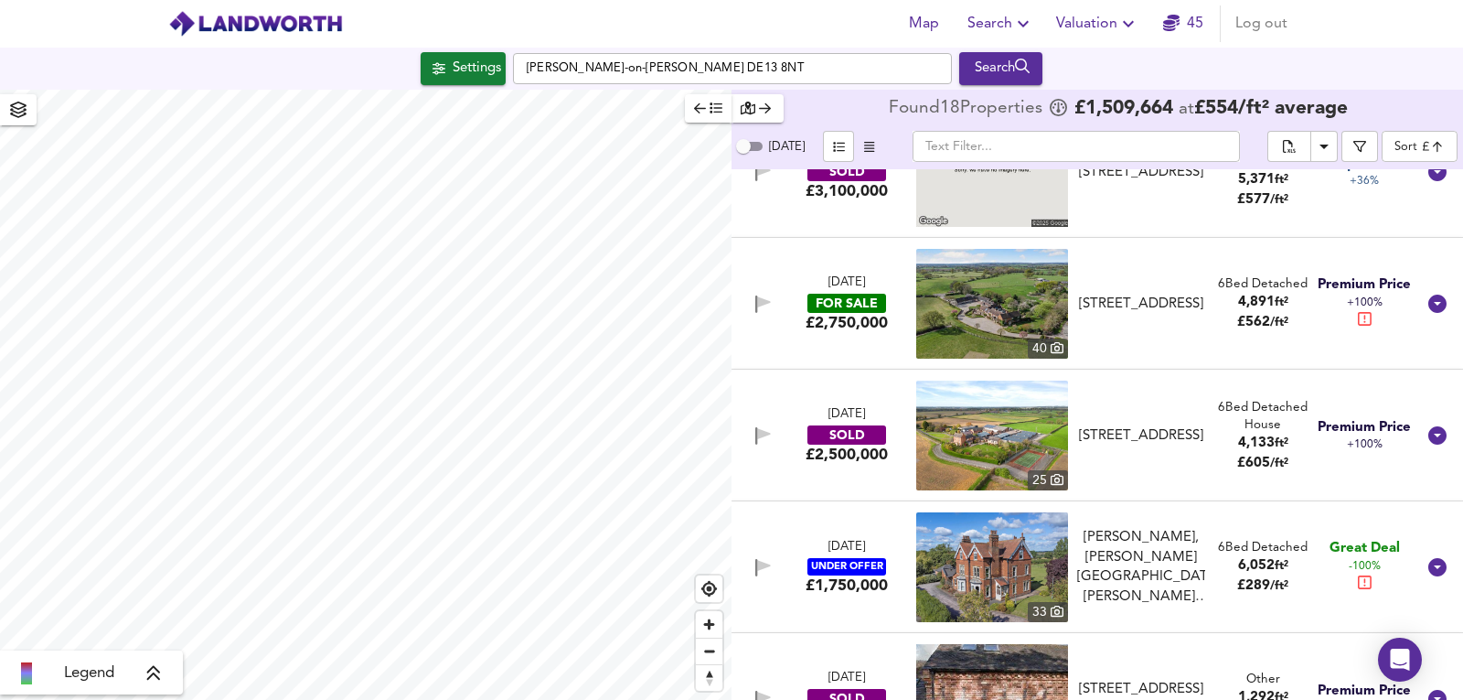
scroll to position [61, 0]
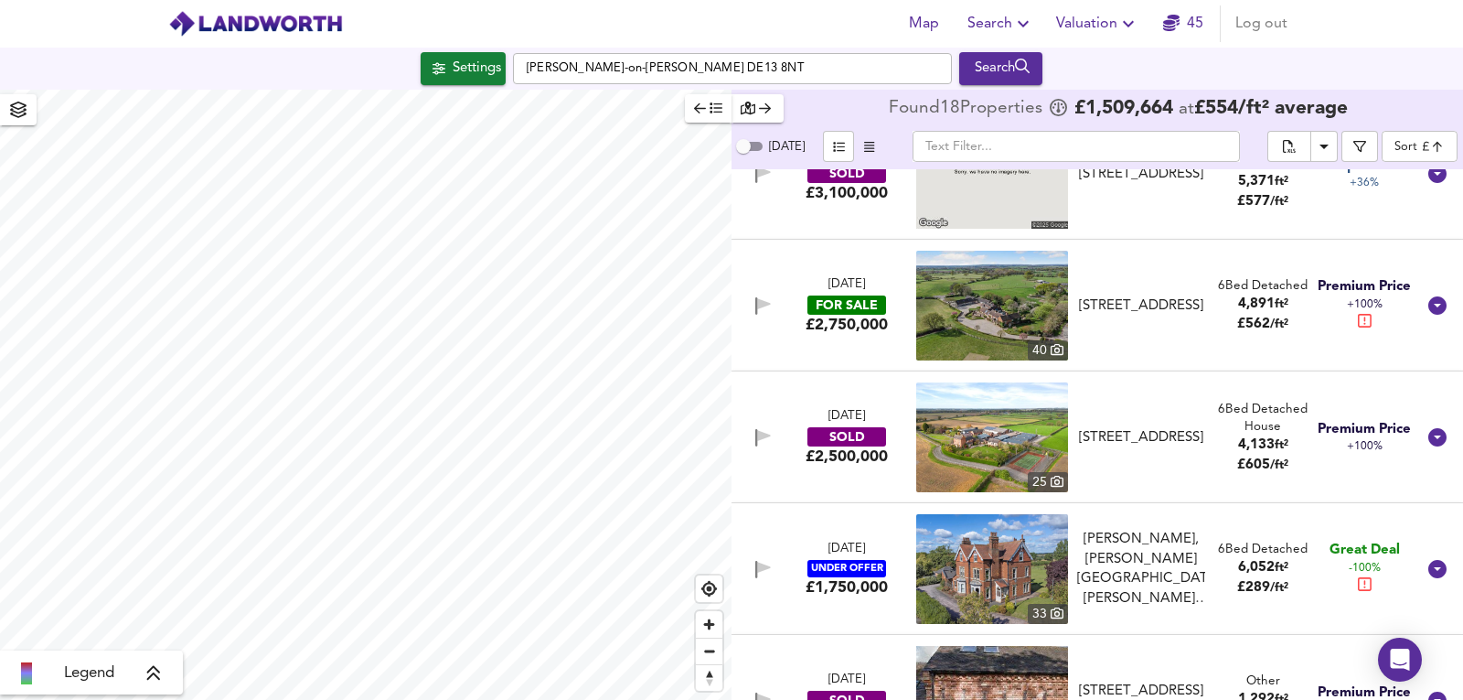
click at [1019, 315] on img at bounding box center [992, 306] width 152 height 110
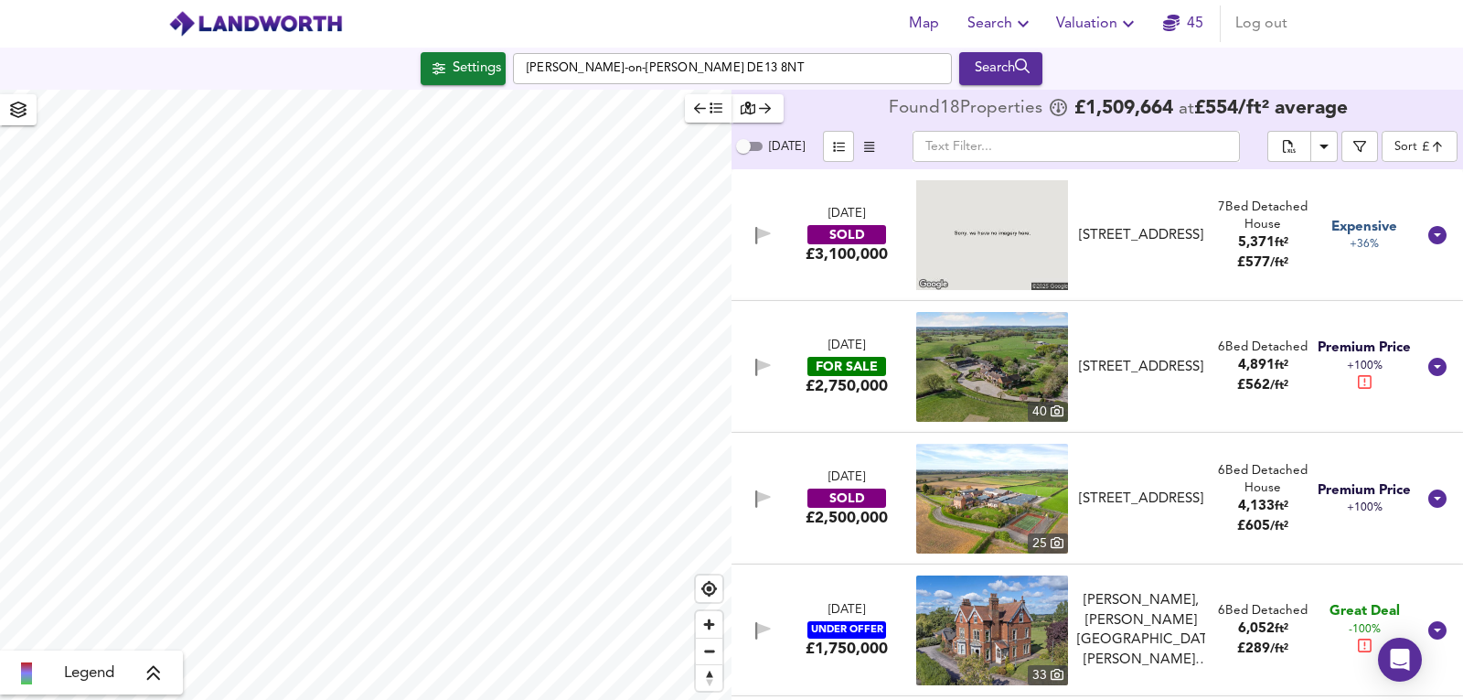
click at [1452, 137] on body "Map Search Valuation 45 Log out Settings Yoxall, Burton-on-Trent DE13 8NT Searc…" at bounding box center [731, 350] width 1463 height 700
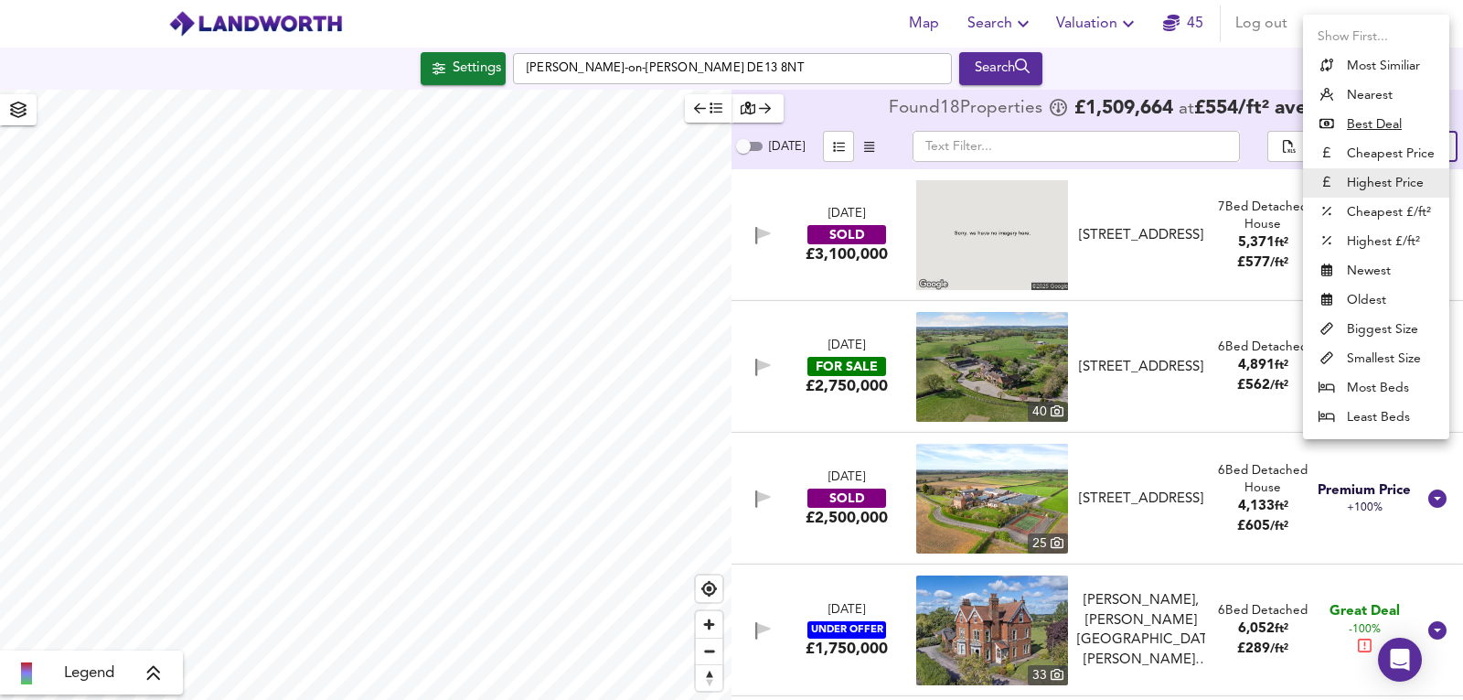
click at [1030, 222] on div at bounding box center [731, 350] width 1463 height 700
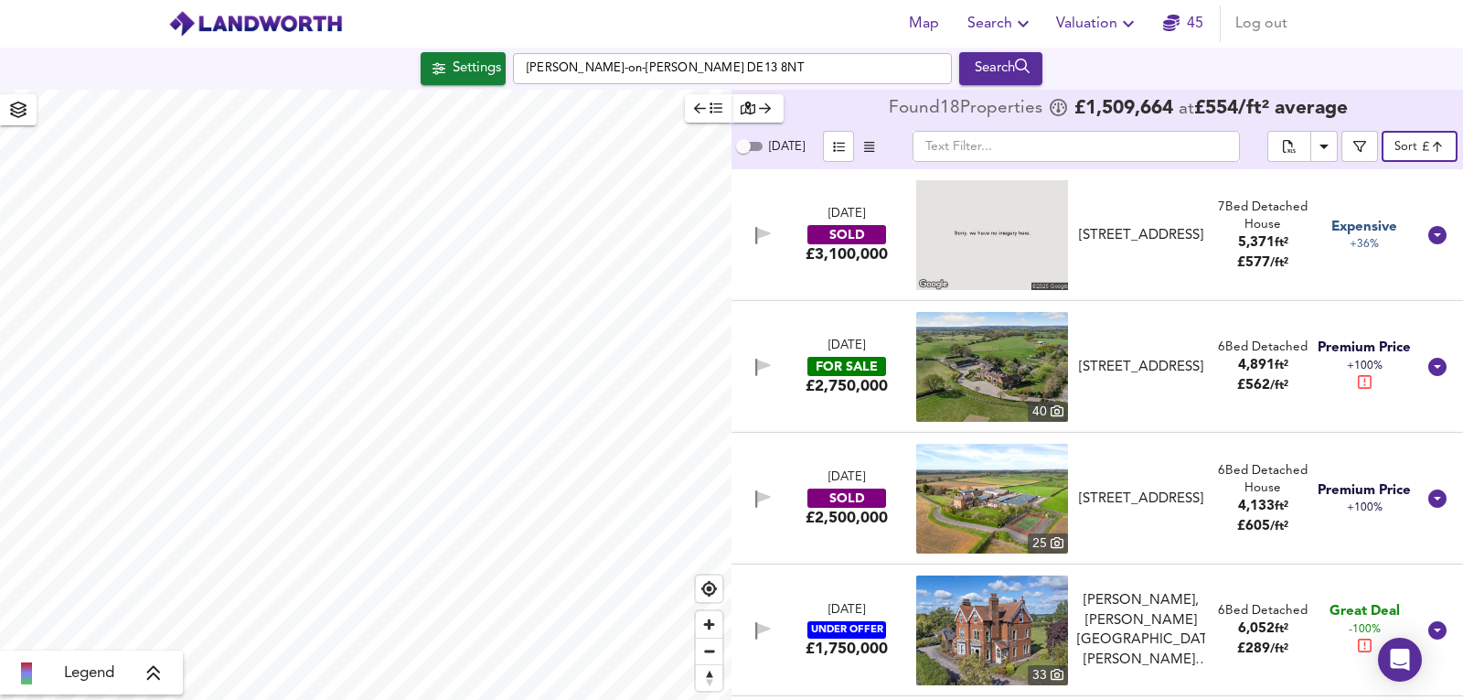
click at [1099, 226] on div "Yoxall Lodge, Newchurch, DE13 8RL" at bounding box center [1141, 235] width 128 height 19
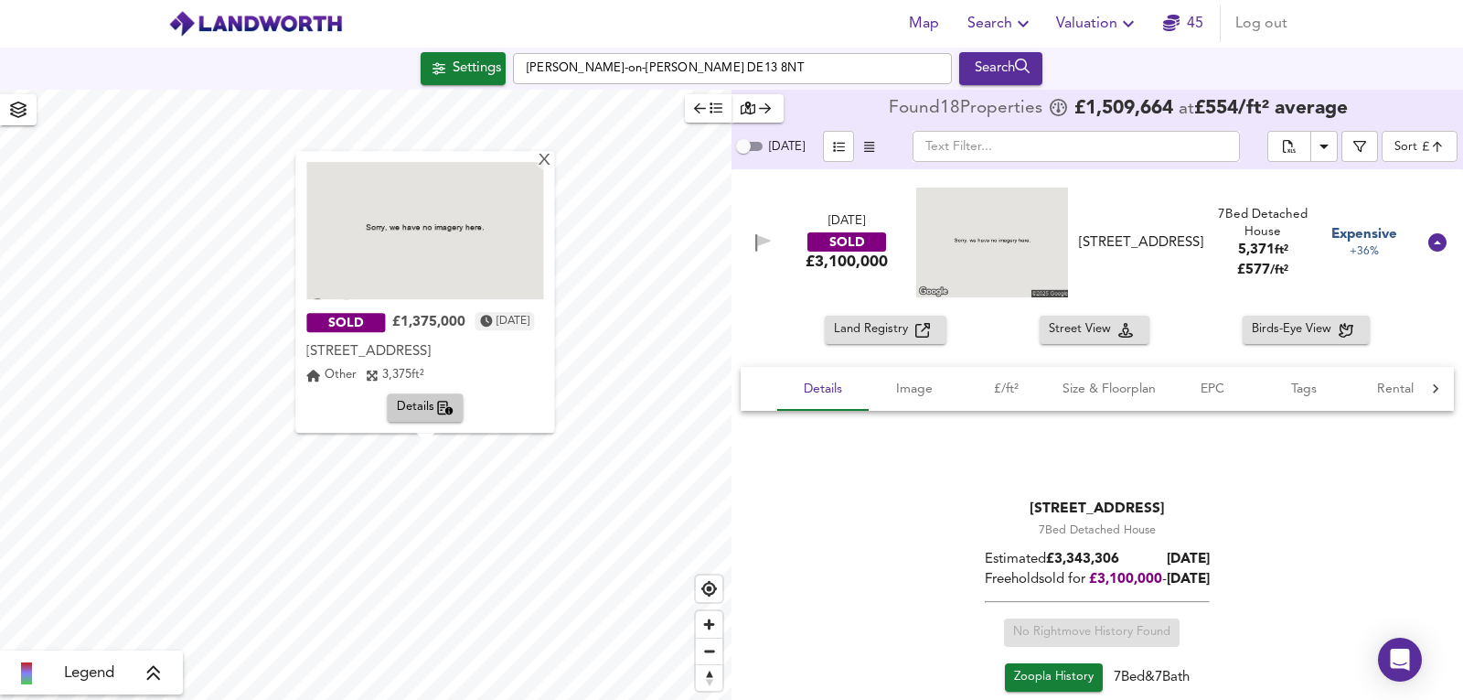
click at [433, 350] on div "Rangemore Gardens, Dunstall Road, DE13 9RG" at bounding box center [424, 352] width 237 height 18
click at [410, 188] on img at bounding box center [424, 230] width 237 height 137
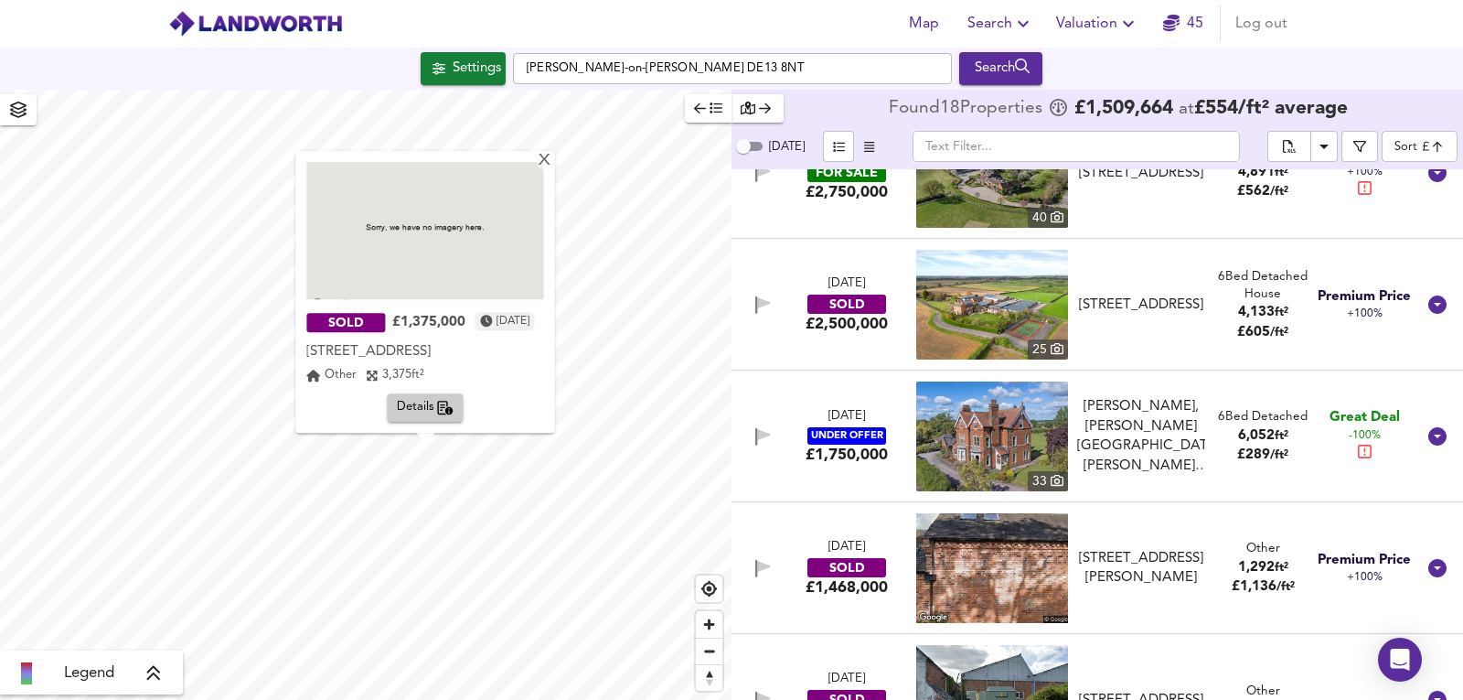
scroll to position [670, 0]
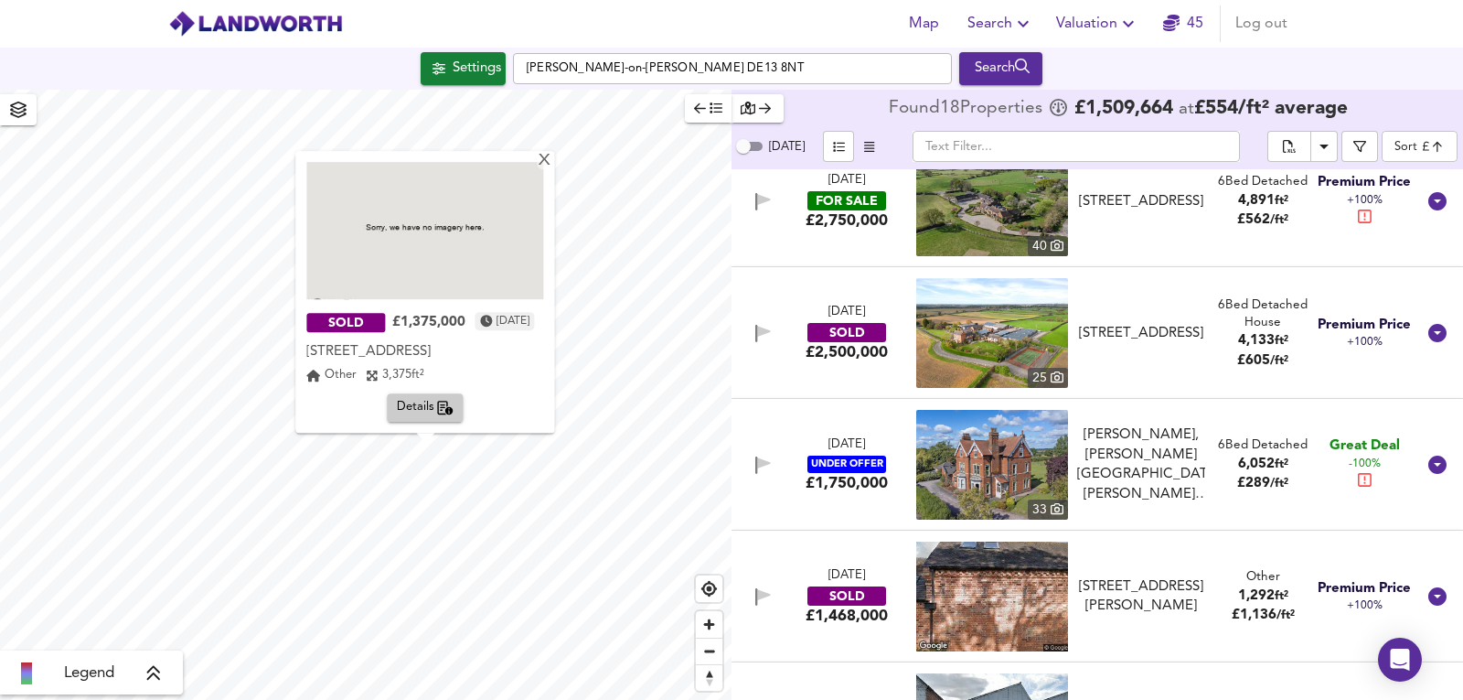
drag, startPoint x: 337, startPoint y: 354, endPoint x: 516, endPoint y: 332, distance: 179.7
click at [518, 343] on div "Rangemore Gardens, Dunstall Road, DE13 9RG" at bounding box center [424, 352] width 237 height 18
copy div "DE13 9RG"
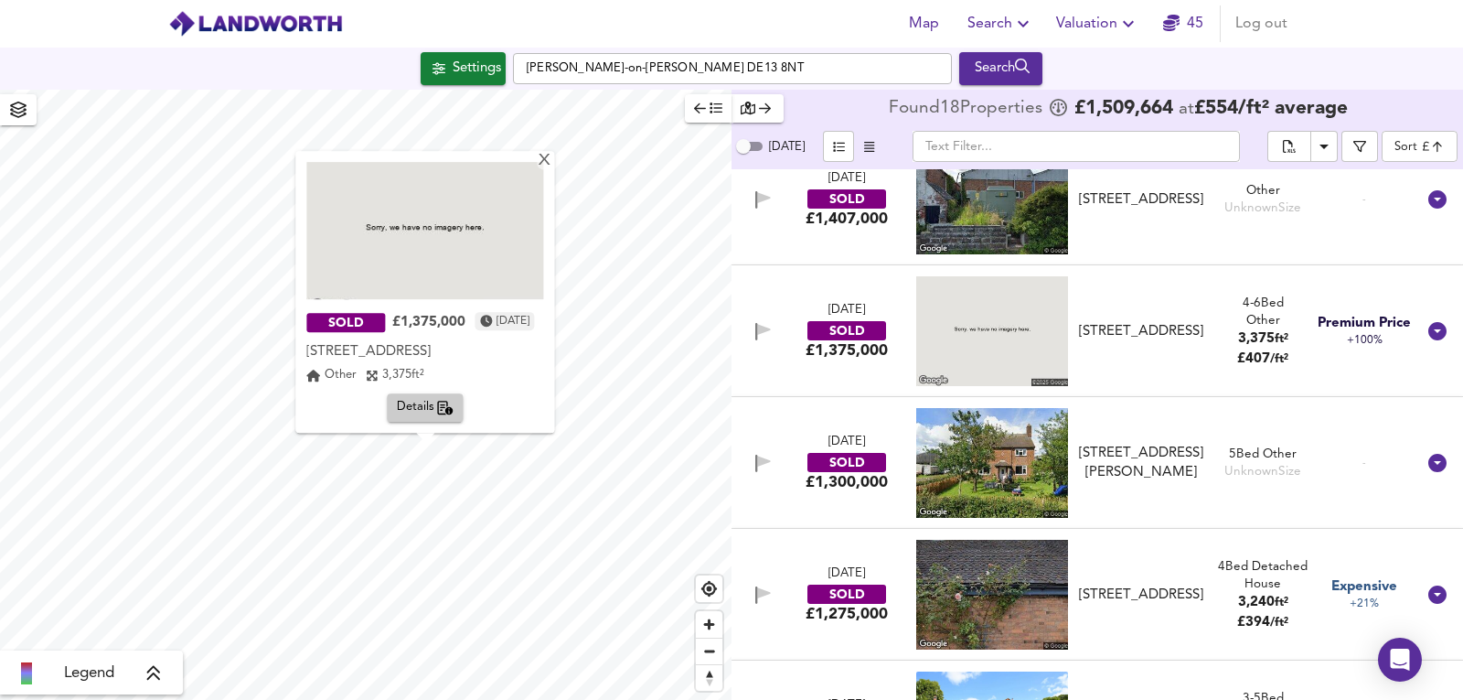
scroll to position [1219, 0]
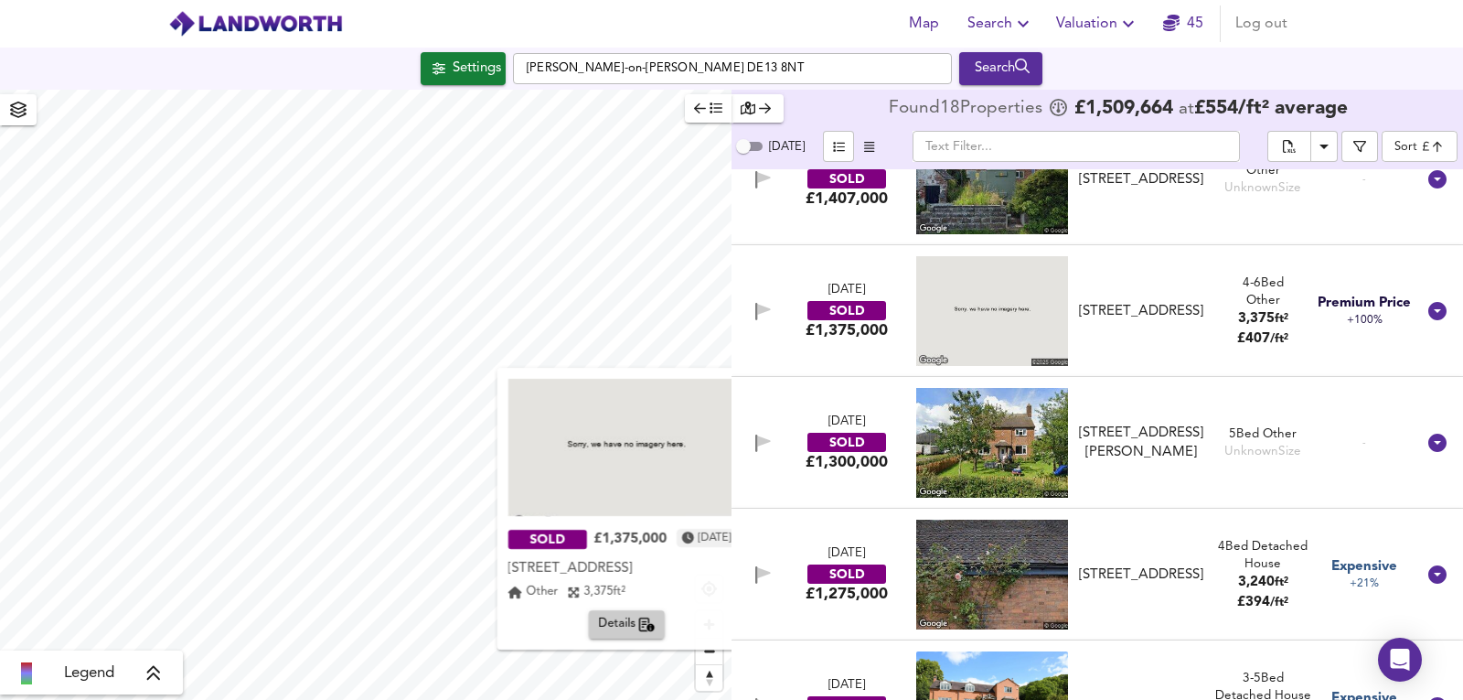
click at [561, 487] on div "X SOLD £1,375,000 1 year ago Rangemore Gardens, Dunstall Road, DE13 9RG Rangemo…" at bounding box center [366, 395] width 732 height 610
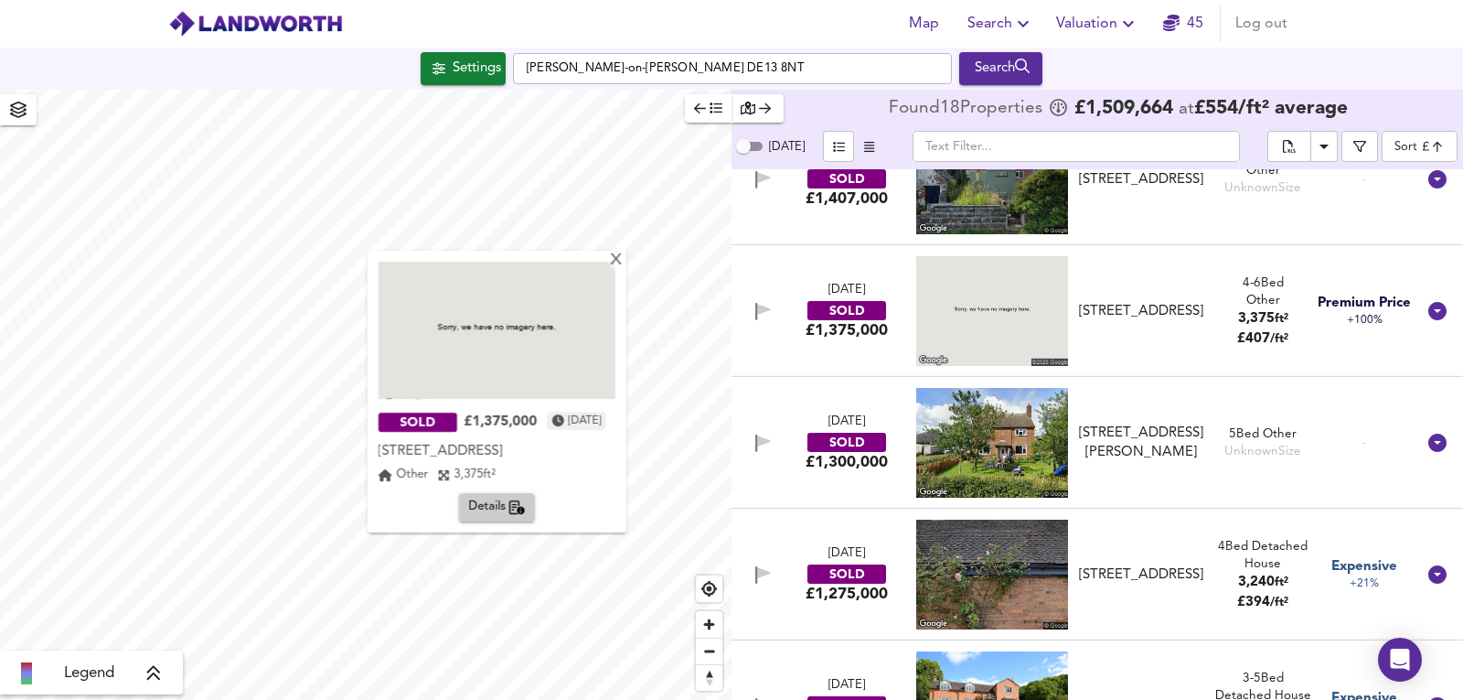
click at [625, 260] on div "SOLD £1,375,000 1 year ago Rangemore Gardens, Dunstall Road, DE13 9RG Rangemore…" at bounding box center [497, 392] width 259 height 282
click at [619, 260] on div "X" at bounding box center [617, 260] width 16 height 17
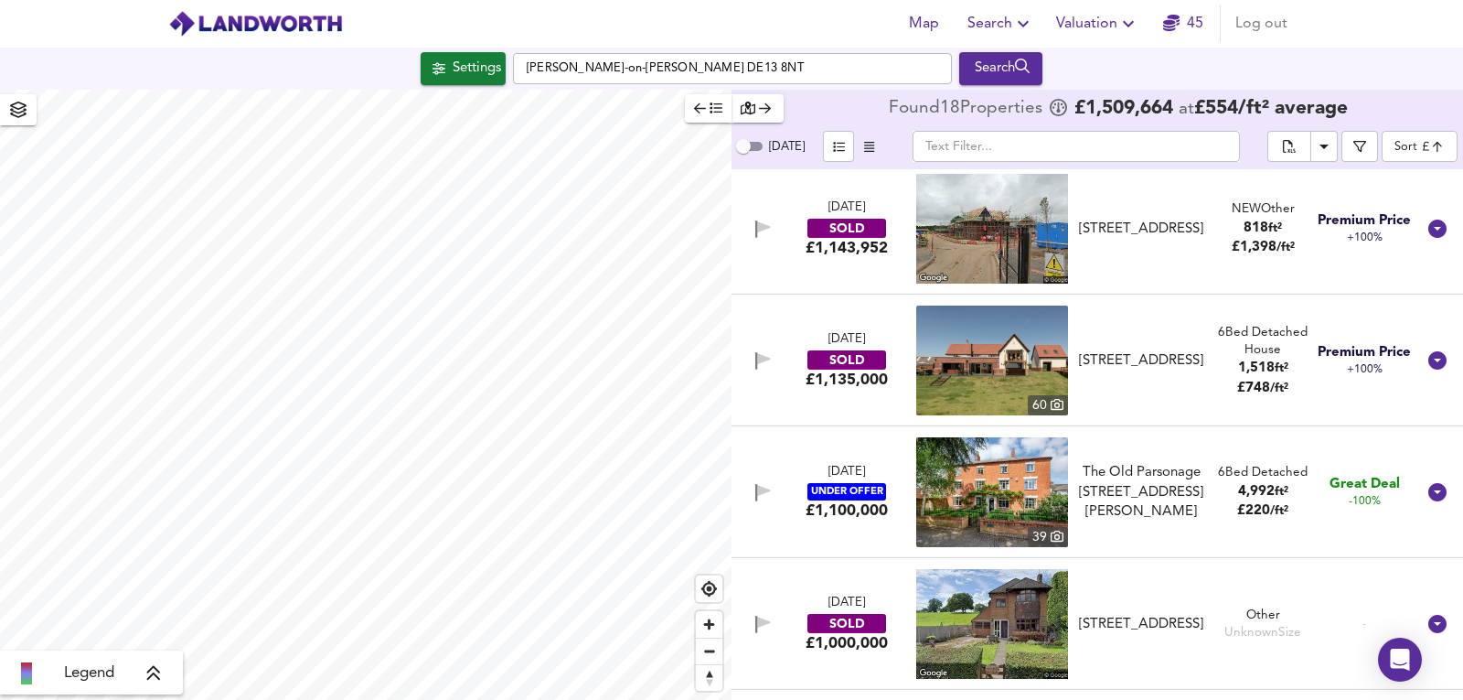
scroll to position [2345, 0]
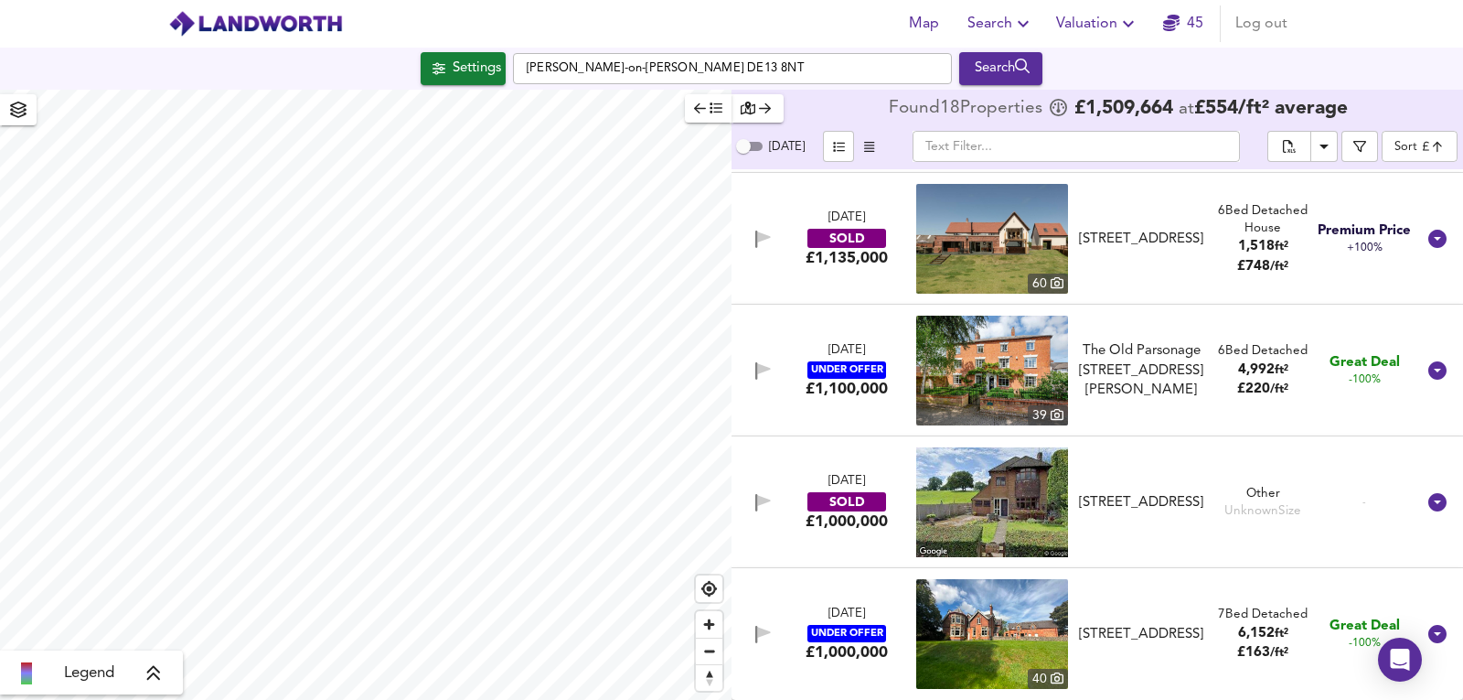
click at [967, 648] on img at bounding box center [992, 634] width 152 height 110
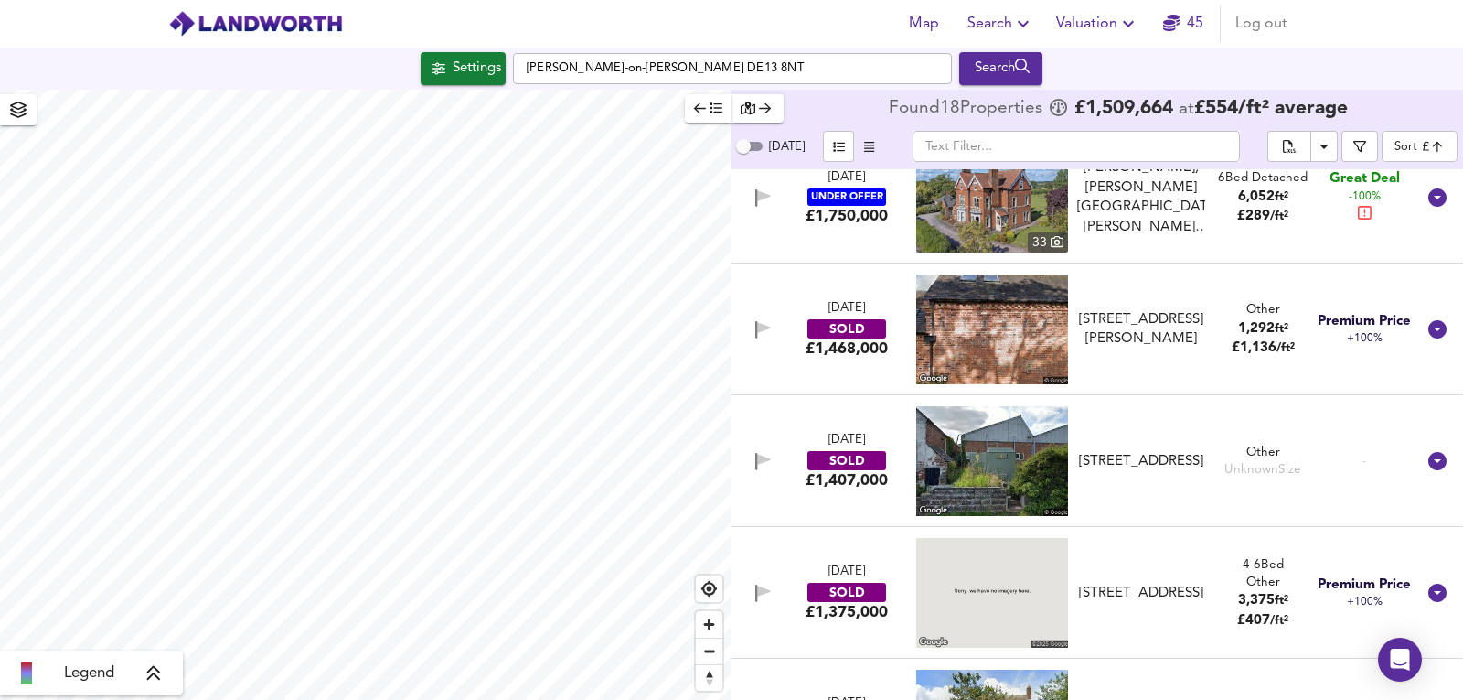
scroll to position [760, 0]
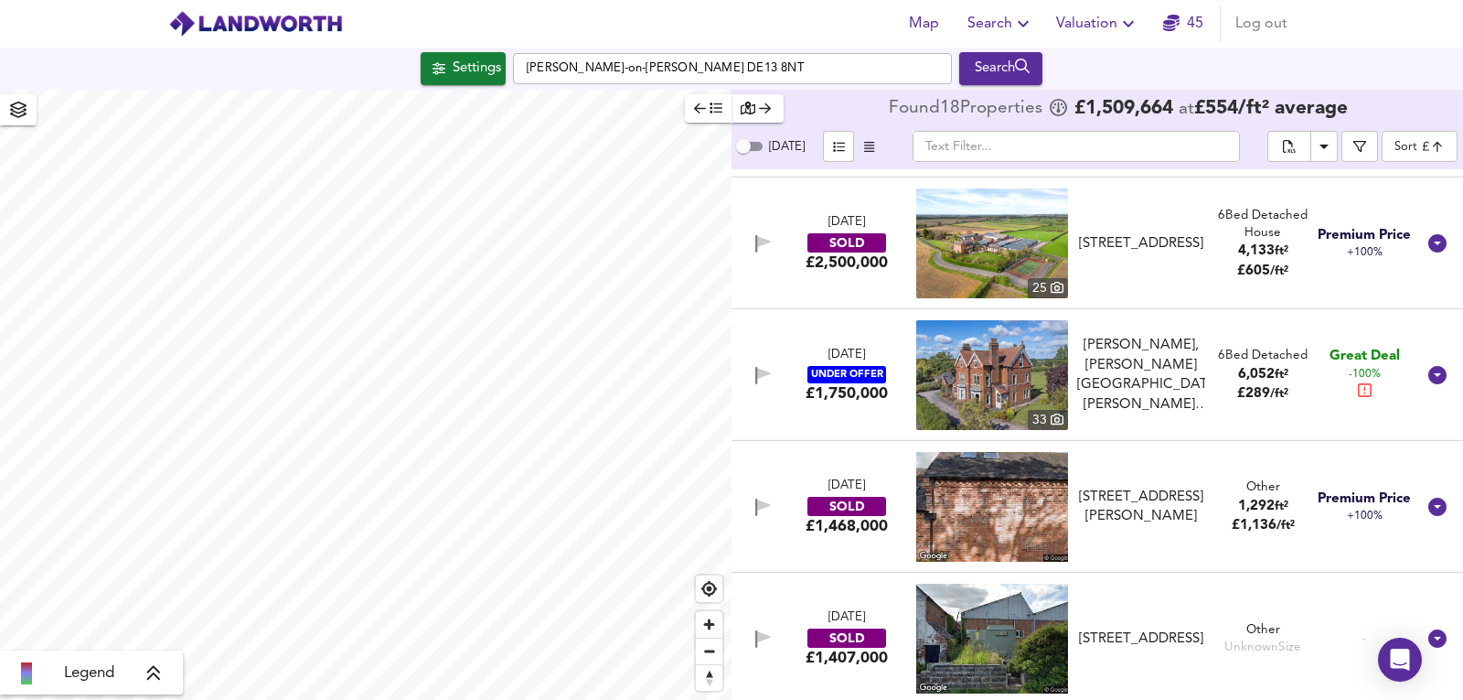
click at [996, 375] on img at bounding box center [992, 375] width 152 height 110
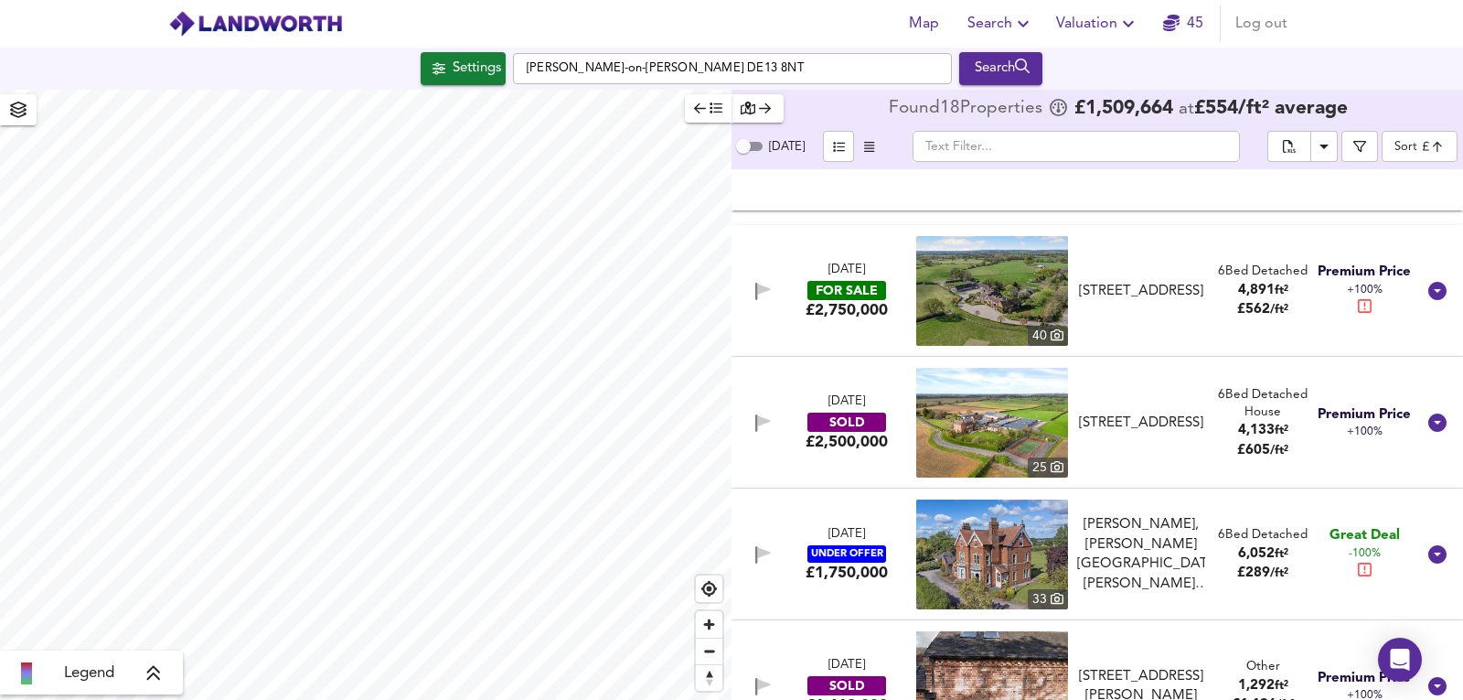
scroll to position [577, 0]
